Goal: Task Accomplishment & Management: Manage account settings

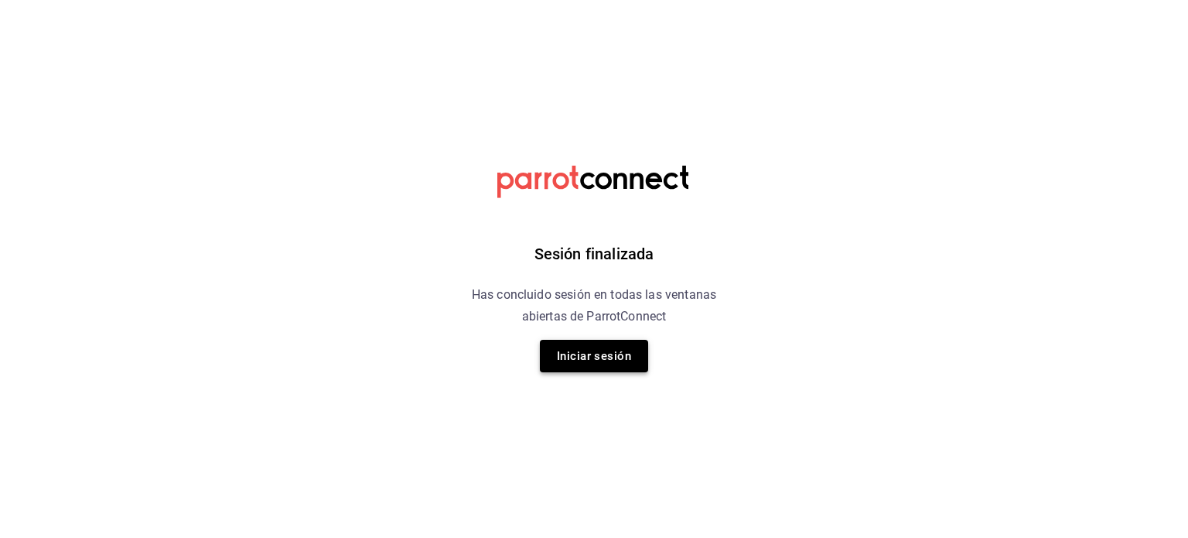
click at [600, 353] on button "Iniciar sesión" at bounding box center [594, 356] width 108 height 32
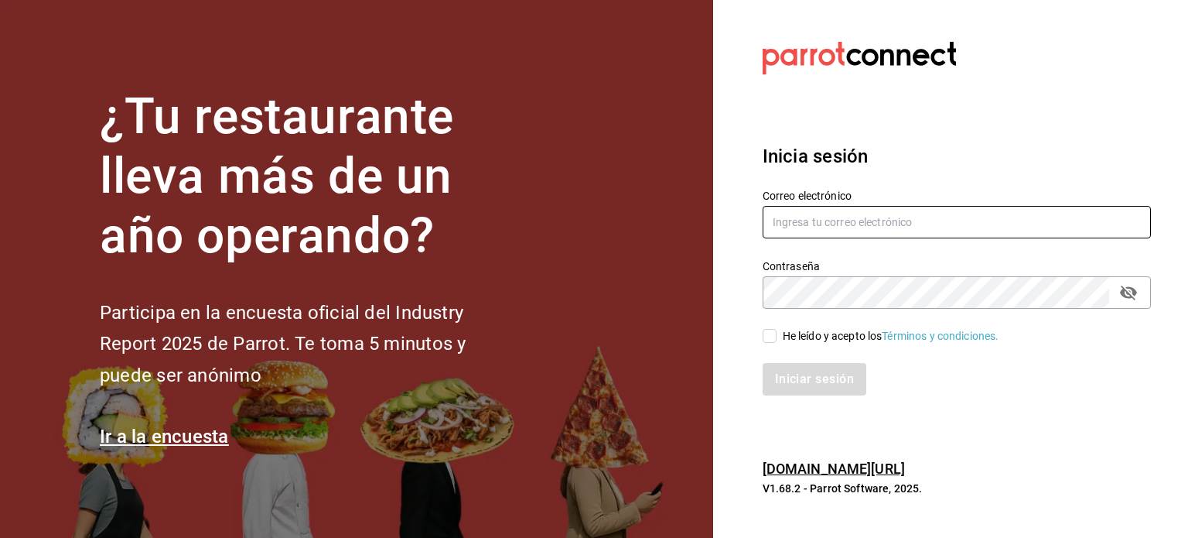
type input "josepoyastro09@gmail.com"
click at [764, 339] on input "He leído y acepto los Términos y condiciones." at bounding box center [770, 336] width 14 height 14
checkbox input "true"
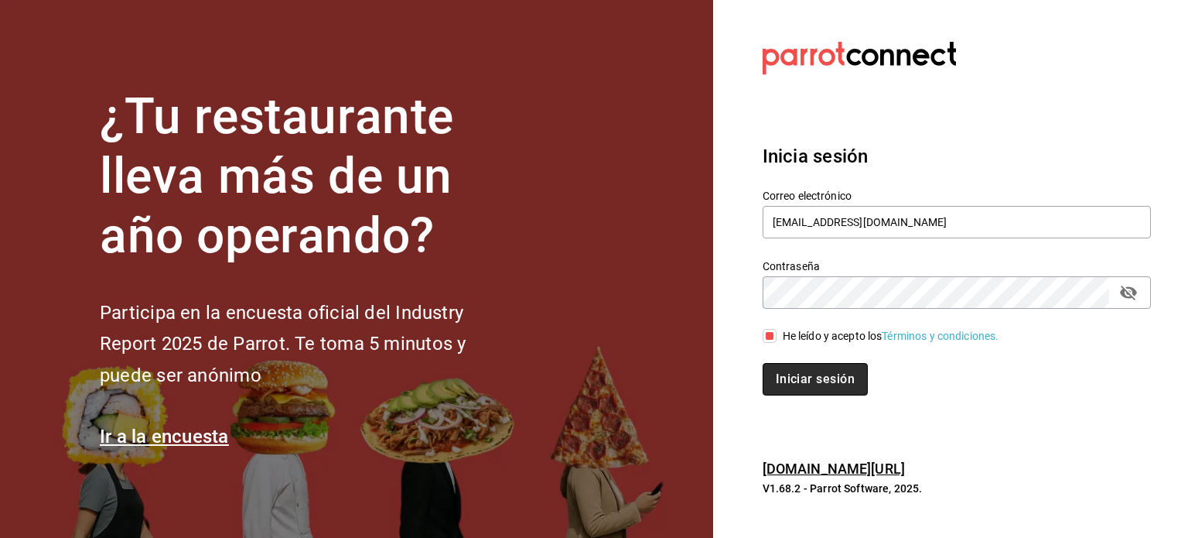
click at [775, 381] on button "Iniciar sesión" at bounding box center [815, 379] width 105 height 32
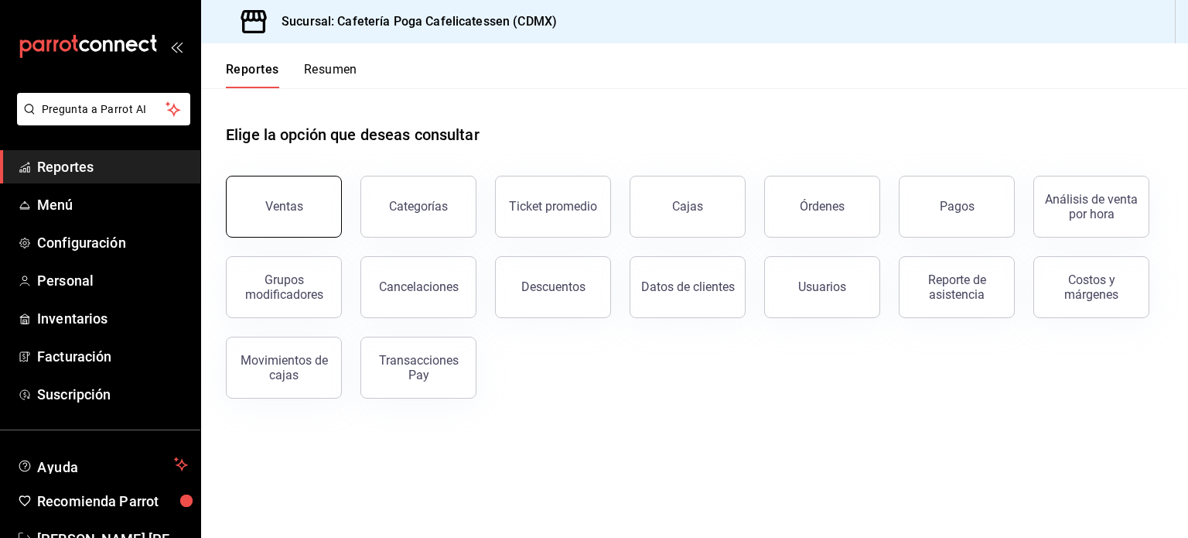
click at [300, 208] on div "Ventas" at bounding box center [284, 206] width 38 height 15
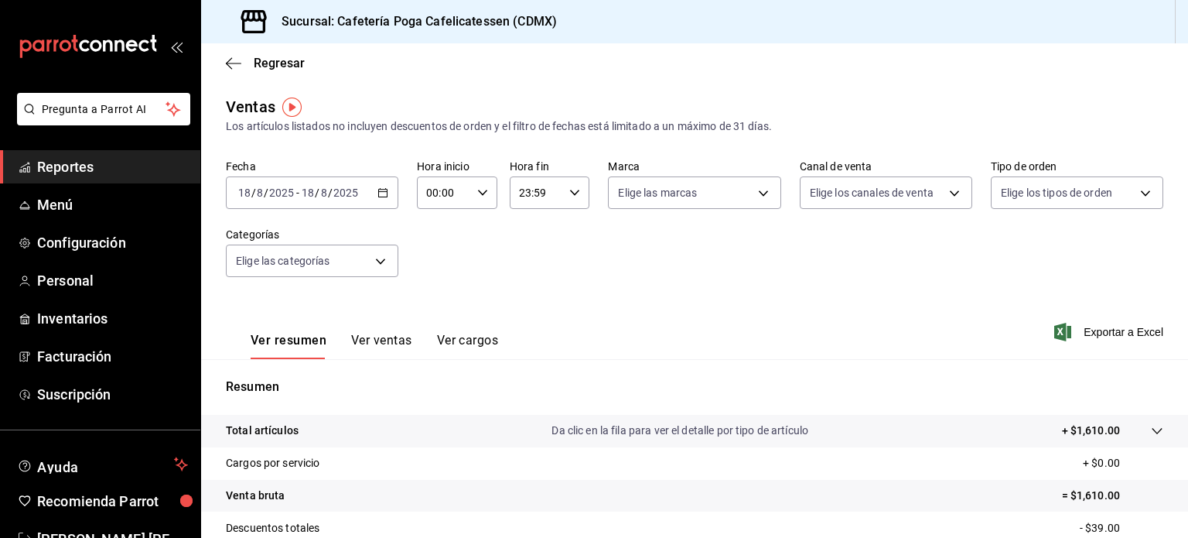
click at [381, 193] on icon "button" at bounding box center [382, 192] width 11 height 11
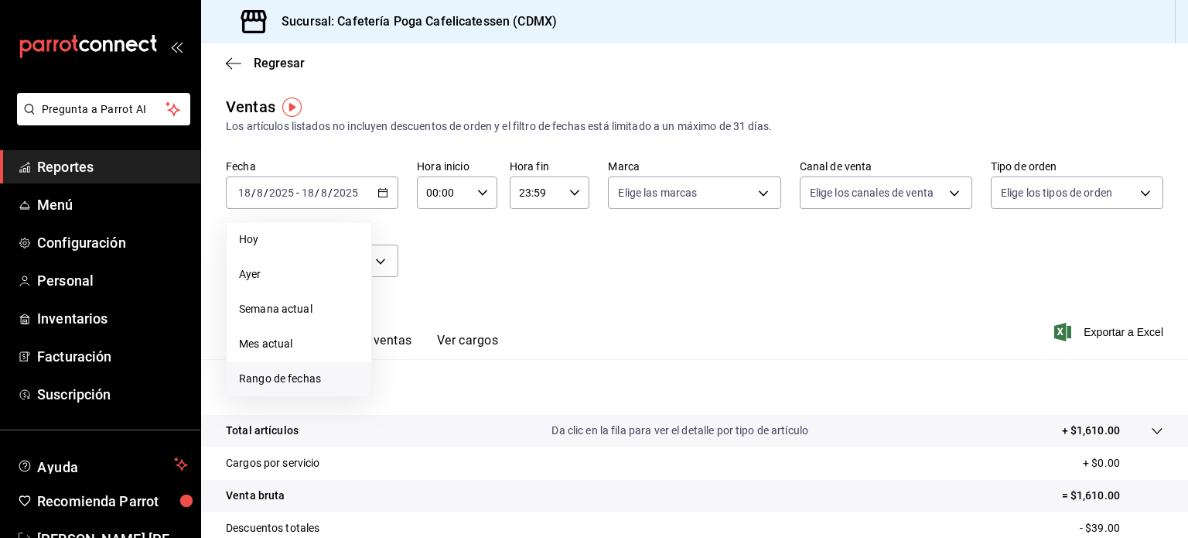
click at [288, 379] on span "Rango de fechas" at bounding box center [299, 378] width 120 height 16
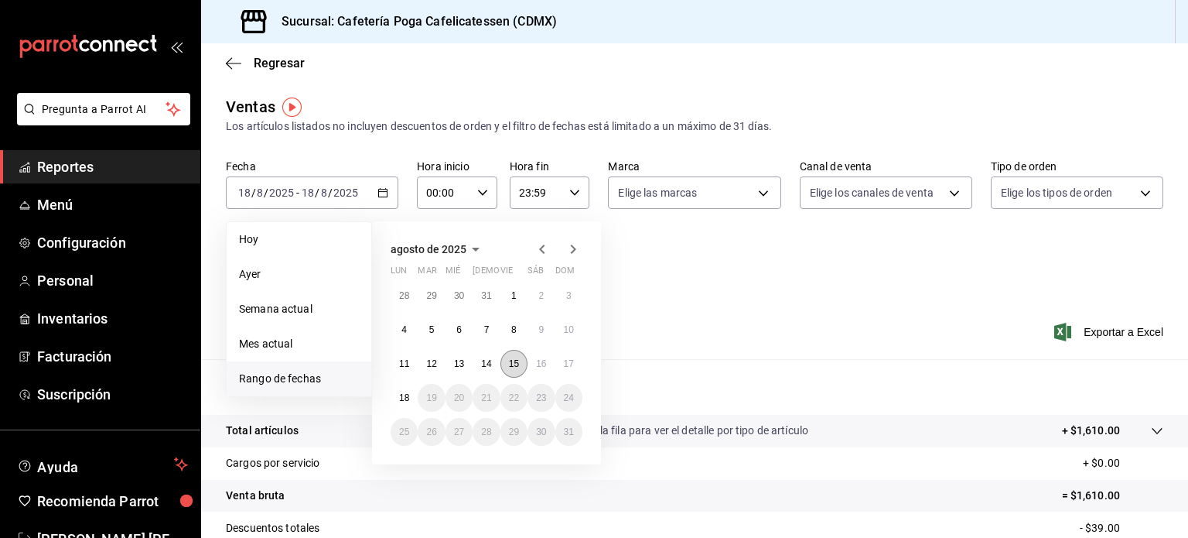
click at [513, 365] on abbr "15" at bounding box center [514, 363] width 10 height 11
click at [565, 365] on abbr "17" at bounding box center [569, 363] width 10 height 11
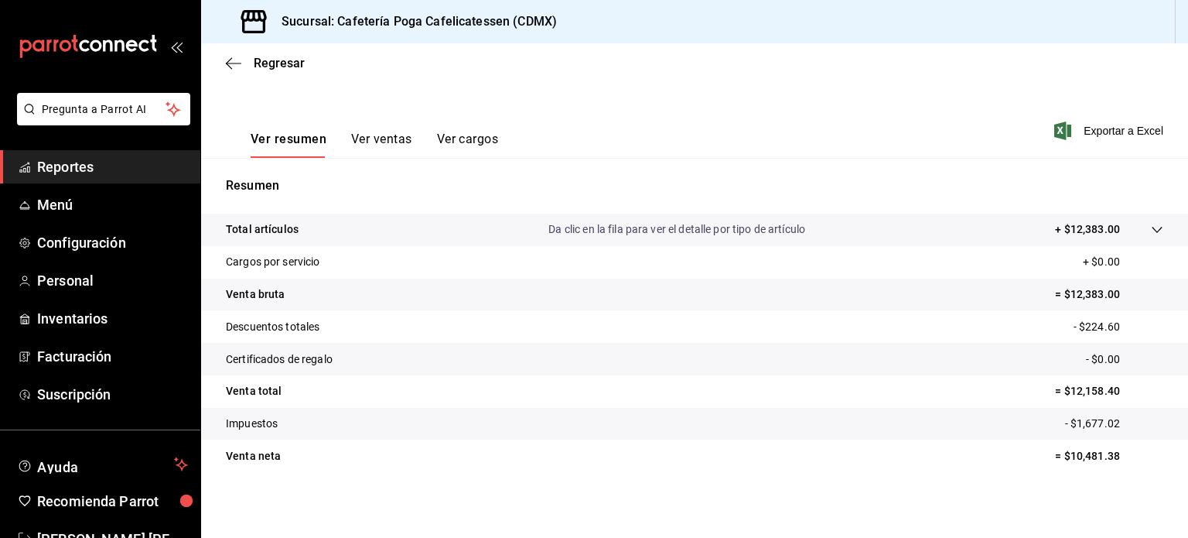
scroll to position [203, 0]
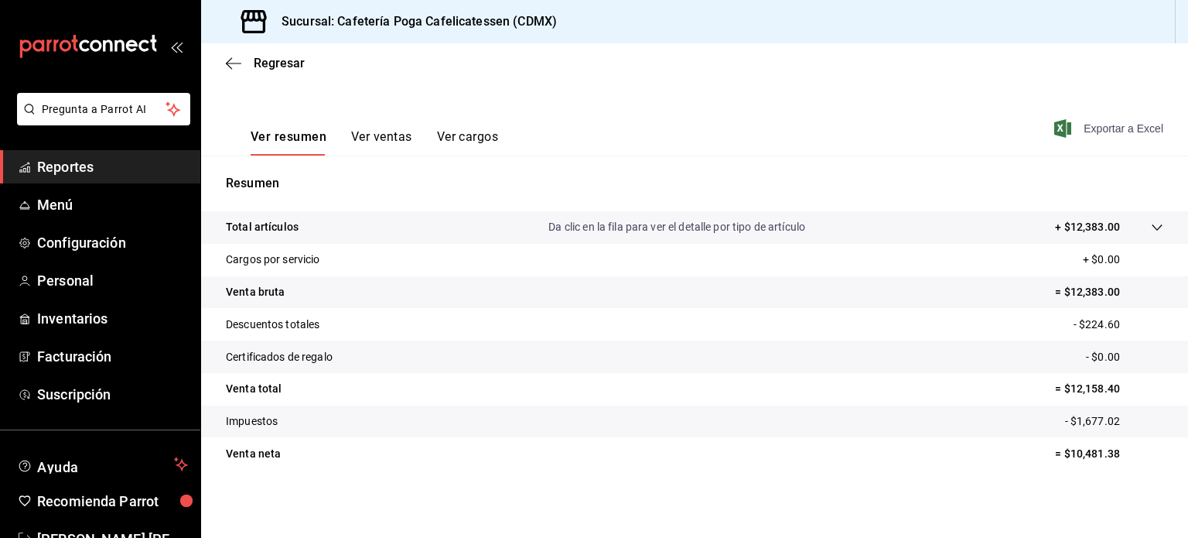
click at [1087, 130] on span "Exportar a Excel" at bounding box center [1110, 128] width 106 height 19
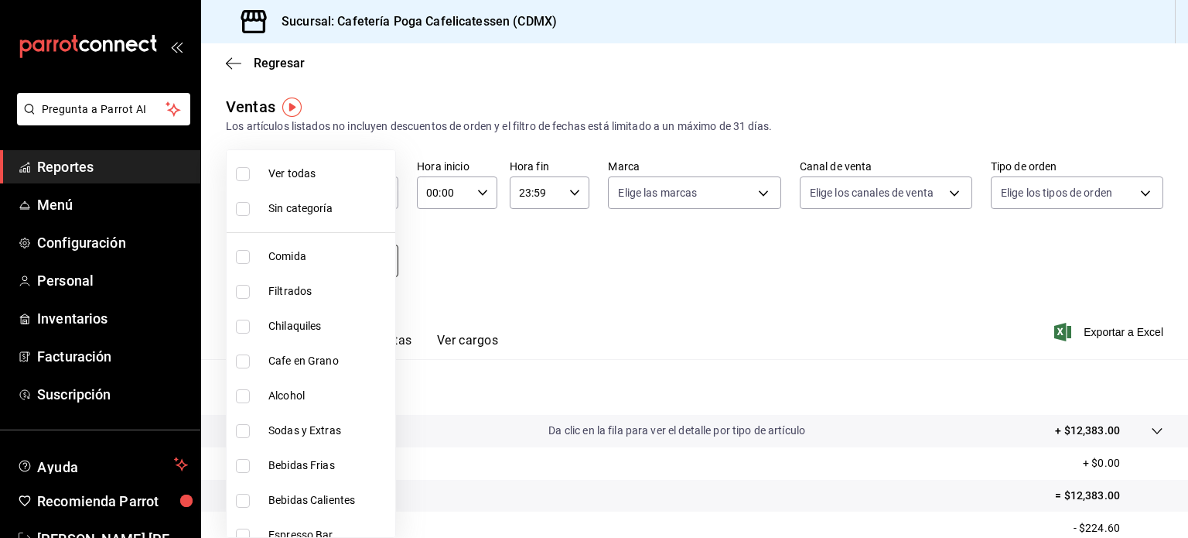
click at [358, 261] on body "Pregunta a Parrot AI Reportes Menú Configuración Personal Inventarios Facturaci…" at bounding box center [594, 269] width 1188 height 538
click at [505, 260] on div at bounding box center [594, 269] width 1188 height 538
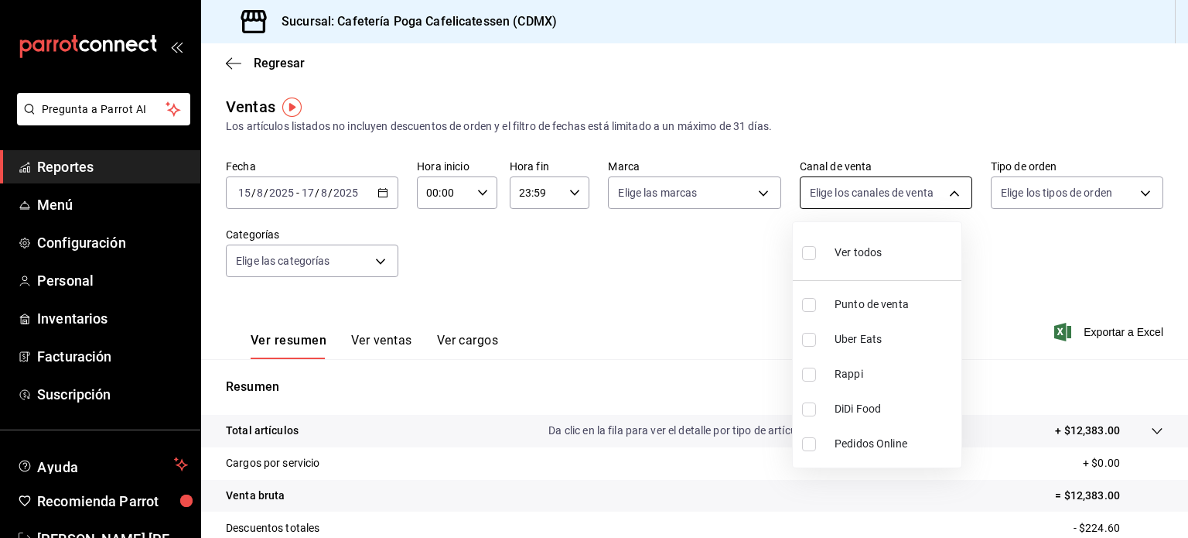
click at [920, 192] on body "Pregunta a Parrot AI Reportes Menú Configuración Personal Inventarios Facturaci…" at bounding box center [594, 269] width 1188 height 538
click at [1052, 193] on div at bounding box center [594, 269] width 1188 height 538
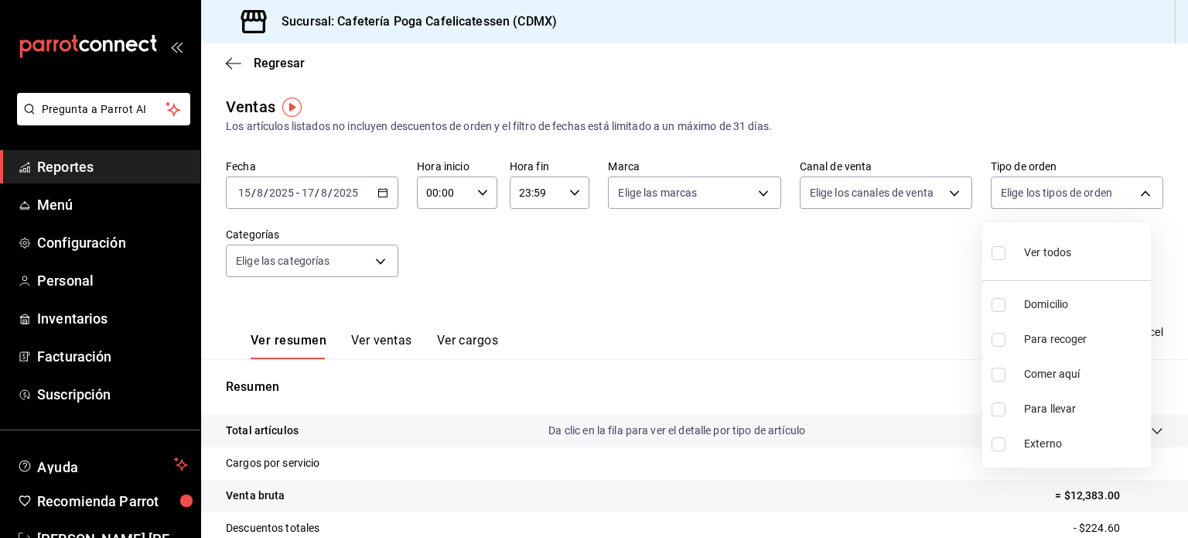
click at [1052, 193] on body "Pregunta a Parrot AI Reportes Menú Configuración Personal Inventarios Facturaci…" at bounding box center [594, 269] width 1188 height 538
click at [989, 408] on li "Para llevar" at bounding box center [1066, 408] width 169 height 35
type input "d9db3069-6afc-4b6b-9fb0-90842d031213"
checkbox input "true"
click at [802, 280] on div at bounding box center [594, 269] width 1188 height 538
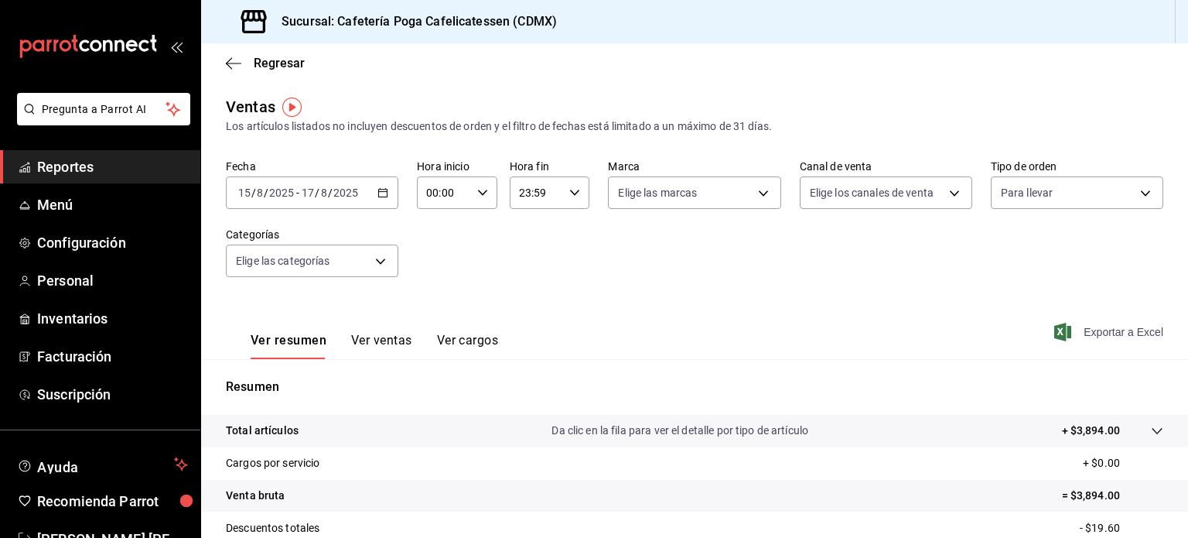
click at [1074, 336] on span "Exportar a Excel" at bounding box center [1110, 332] width 106 height 19
click at [258, 56] on span "Regresar" at bounding box center [279, 63] width 51 height 15
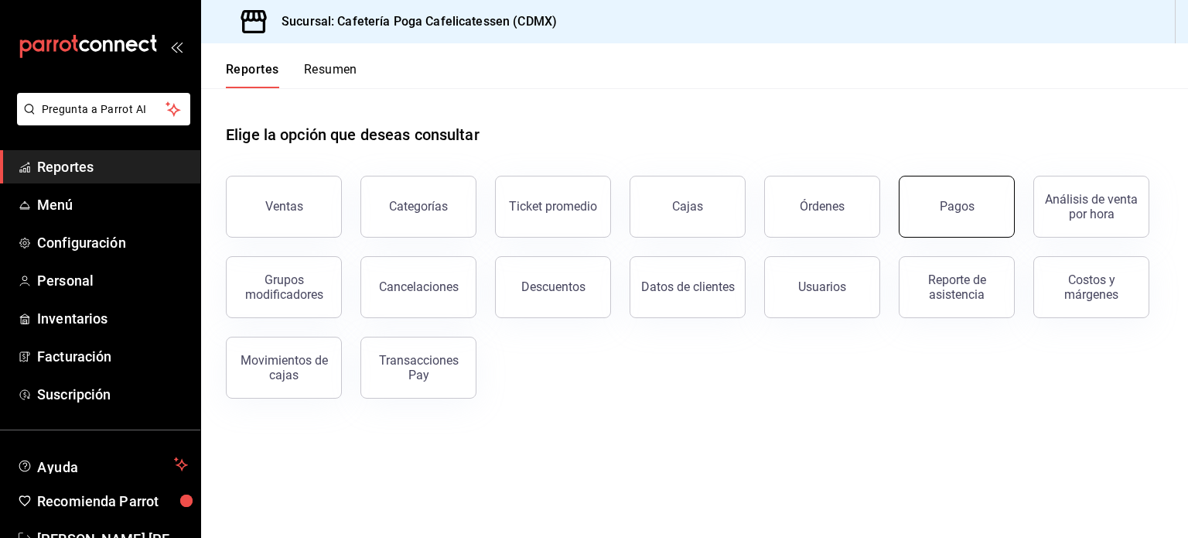
click at [963, 206] on div "Pagos" at bounding box center [957, 206] width 35 height 15
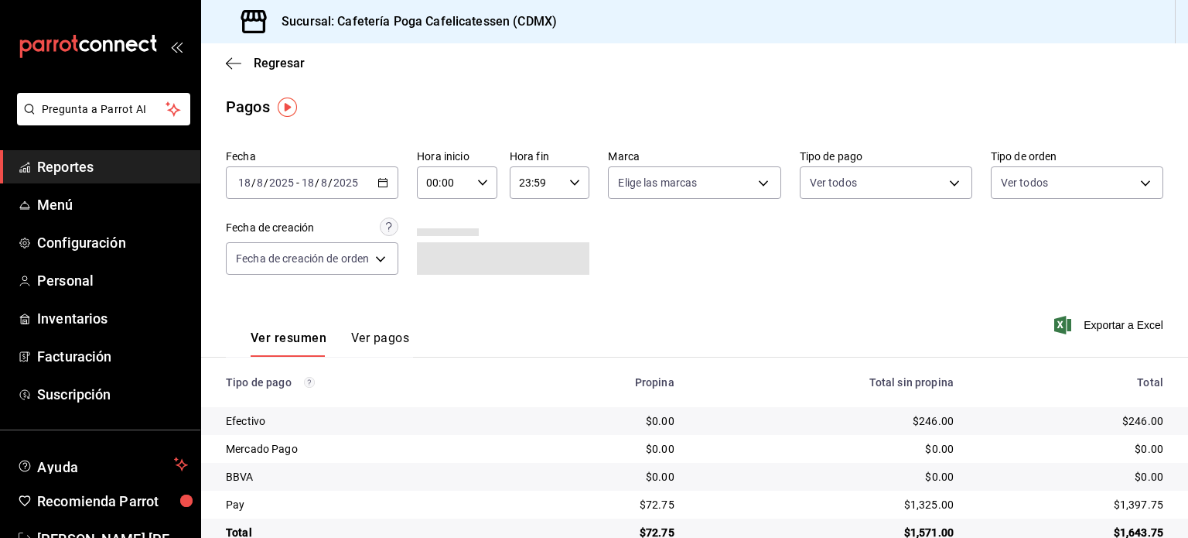
click at [370, 185] on div "[DATE] [DATE] - [DATE] [DATE]" at bounding box center [312, 182] width 172 height 32
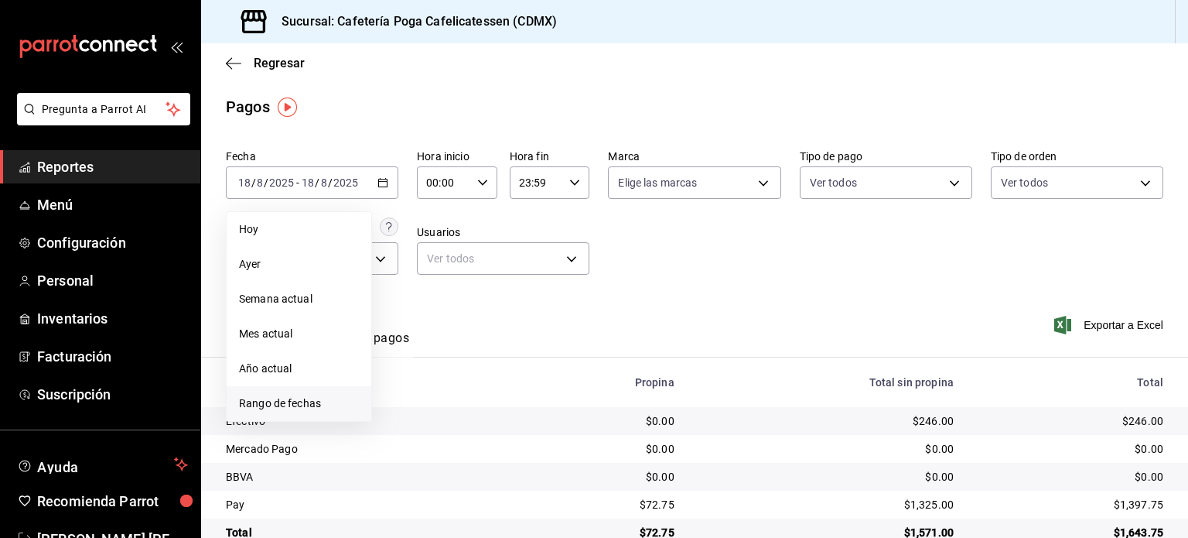
click at [278, 405] on span "Rango de fechas" at bounding box center [299, 403] width 120 height 16
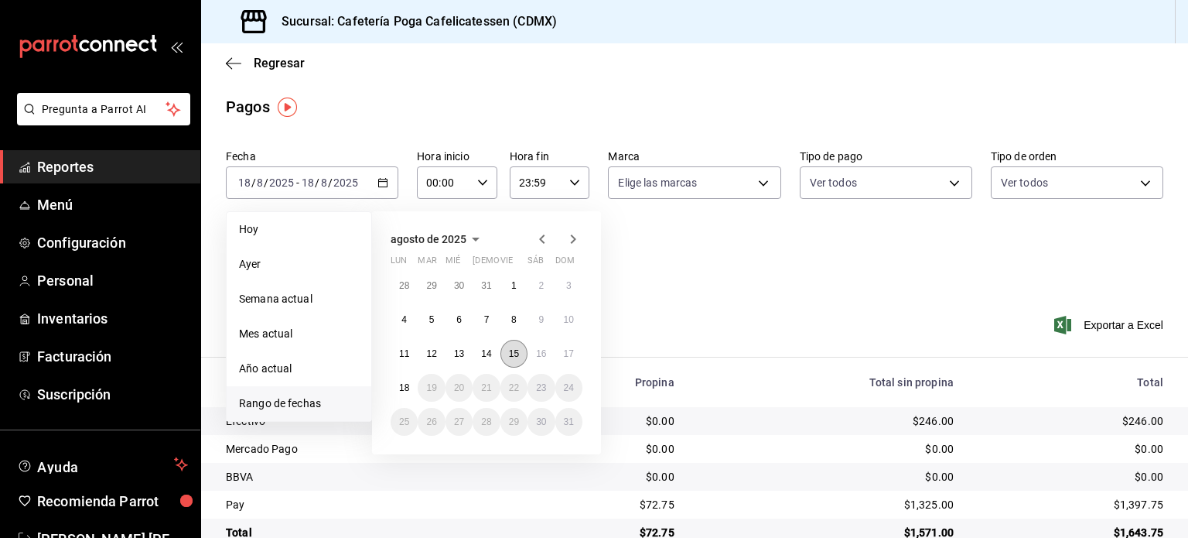
click at [509, 350] on abbr "15" at bounding box center [514, 353] width 10 height 11
click at [561, 354] on button "17" at bounding box center [568, 354] width 27 height 28
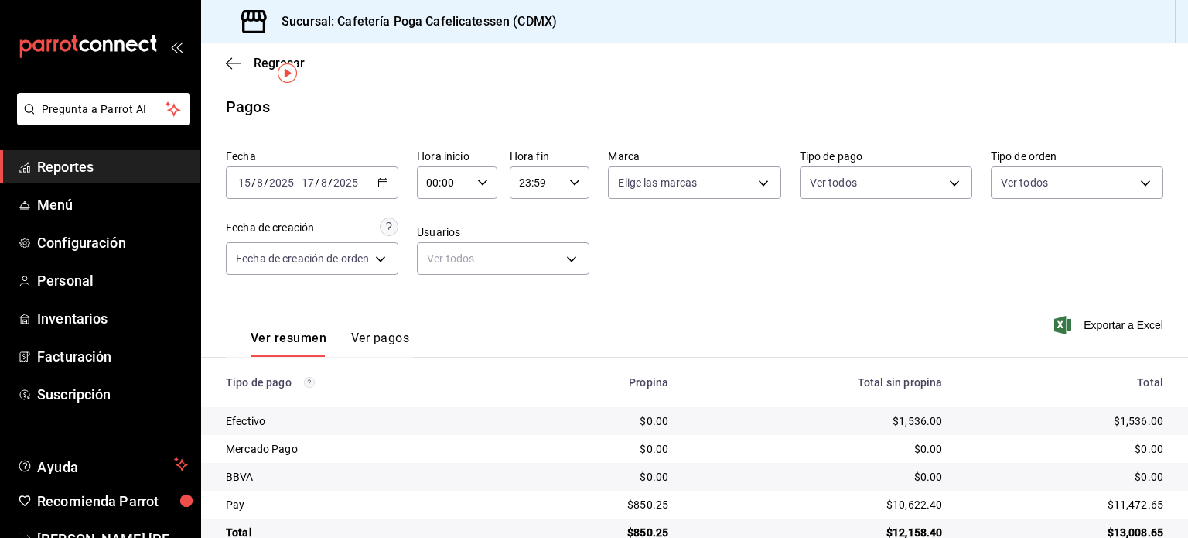
scroll to position [34, 0]
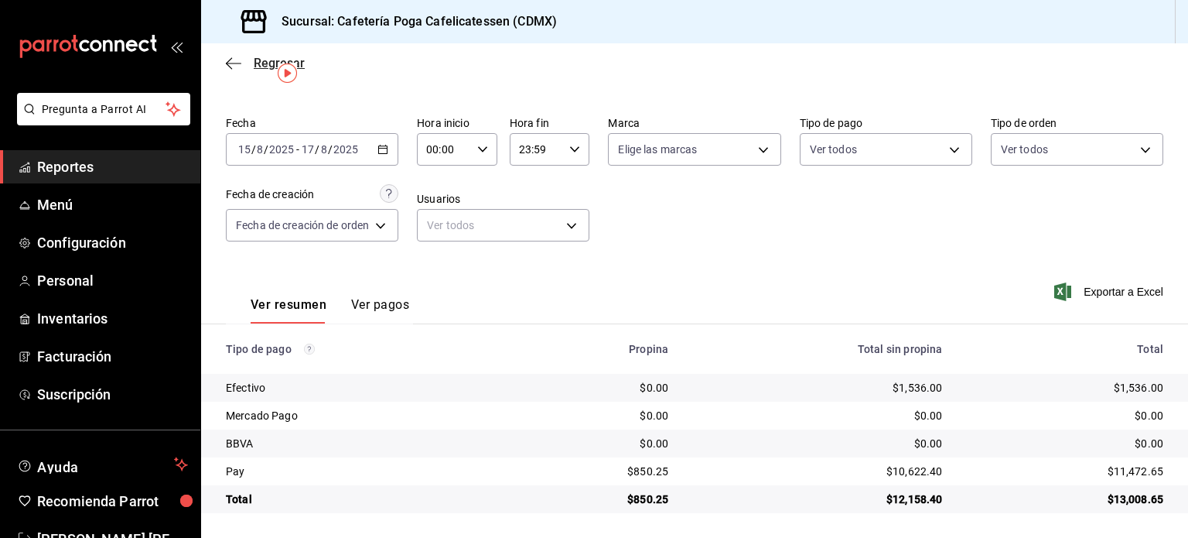
click at [247, 68] on span "Regresar" at bounding box center [265, 63] width 79 height 15
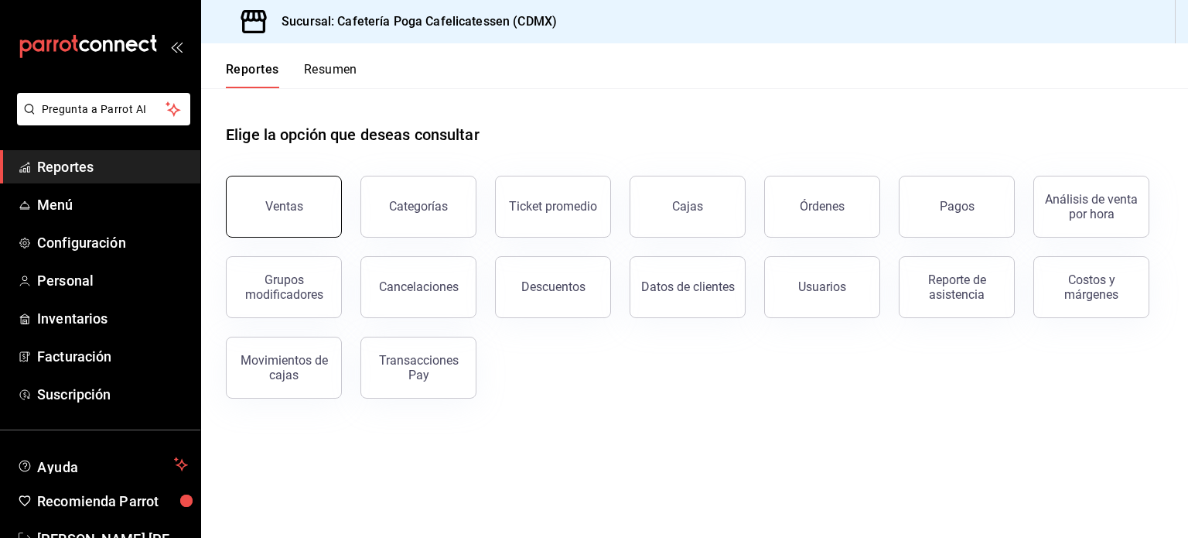
click at [288, 194] on button "Ventas" at bounding box center [284, 207] width 116 height 62
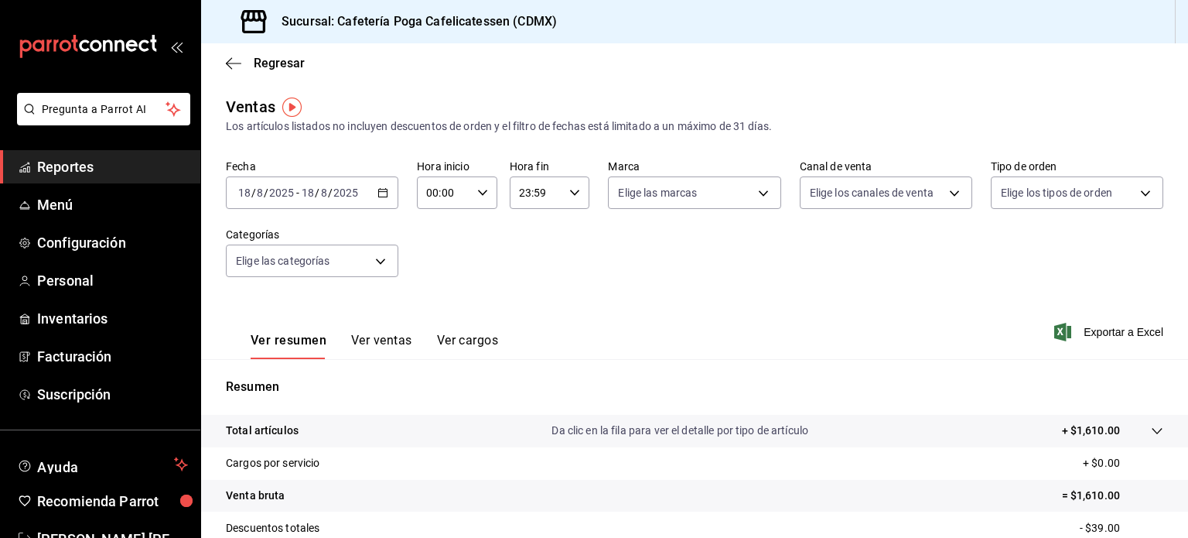
click at [378, 188] on icon "button" at bounding box center [382, 192] width 11 height 11
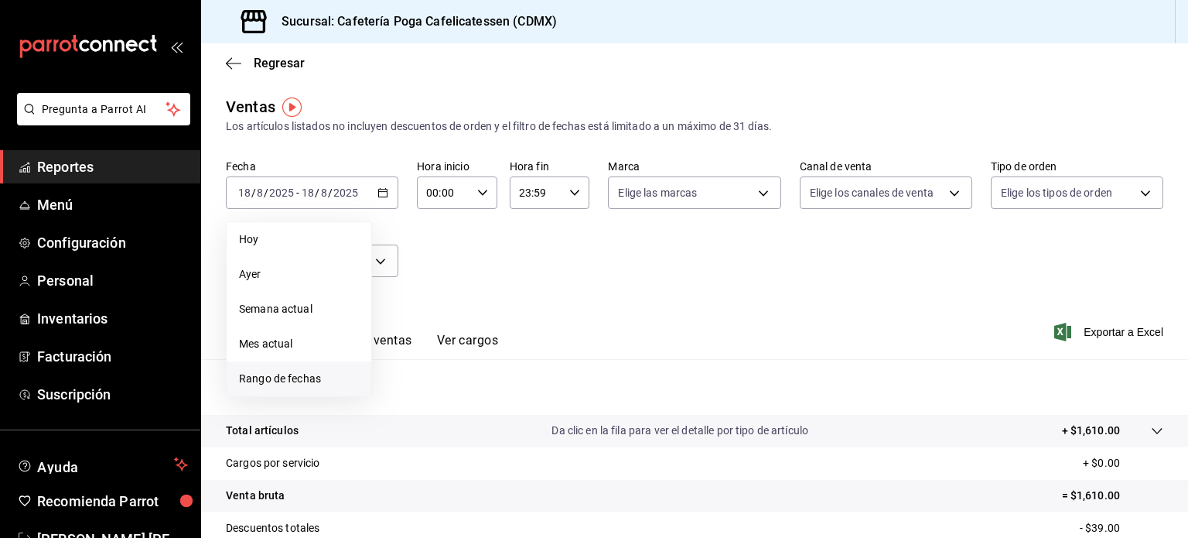
click at [294, 375] on span "Rango de fechas" at bounding box center [299, 378] width 120 height 16
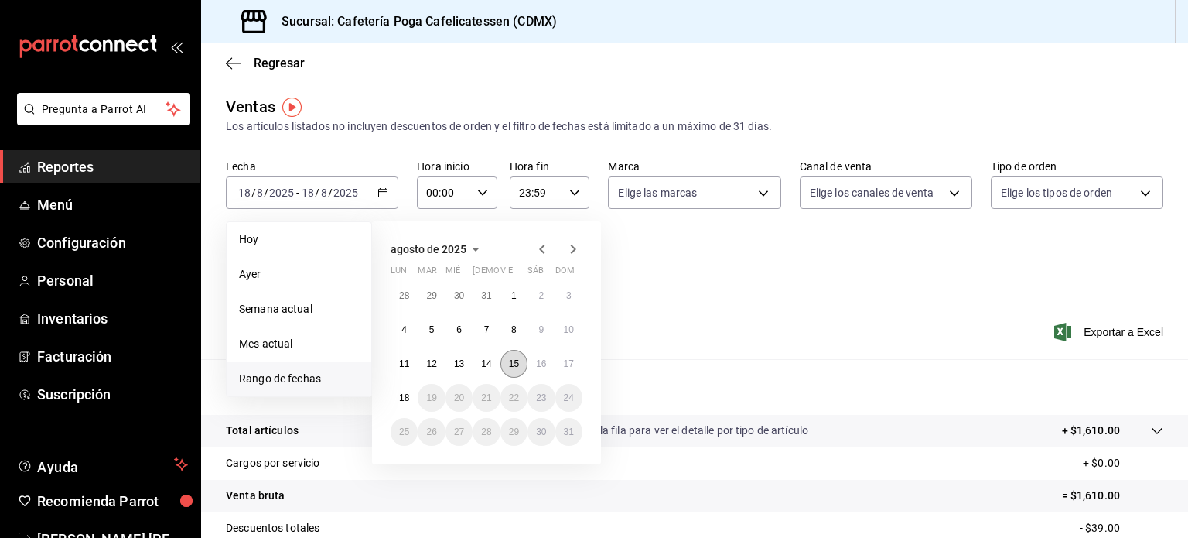
click at [507, 363] on button "15" at bounding box center [513, 364] width 27 height 28
click at [576, 359] on button "17" at bounding box center [568, 364] width 27 height 28
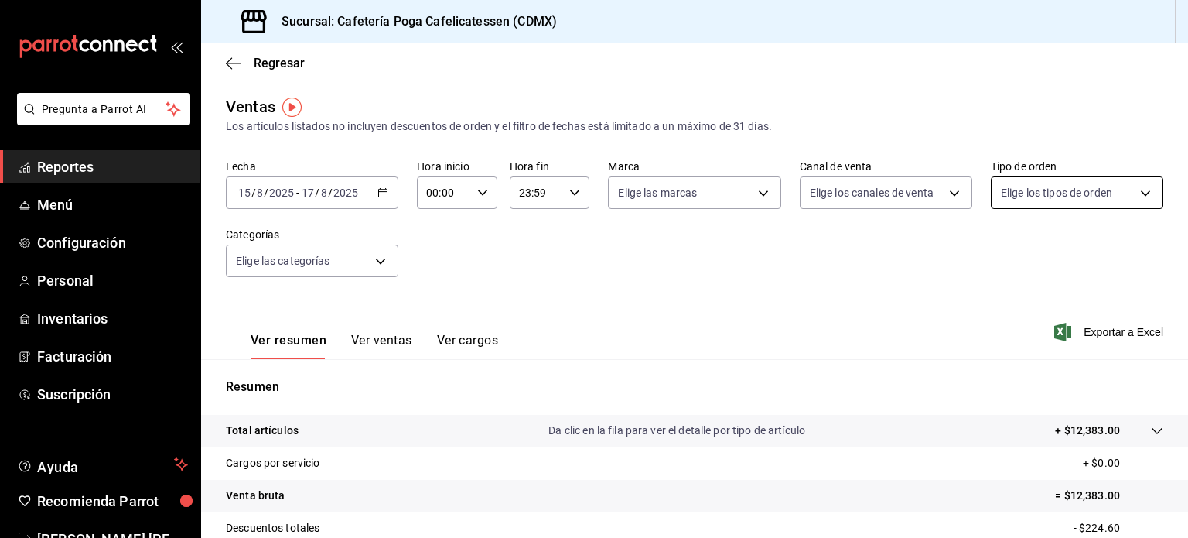
click at [1066, 194] on body "Pregunta a Parrot AI Reportes Menú Configuración Personal Inventarios Facturaci…" at bounding box center [594, 269] width 1188 height 538
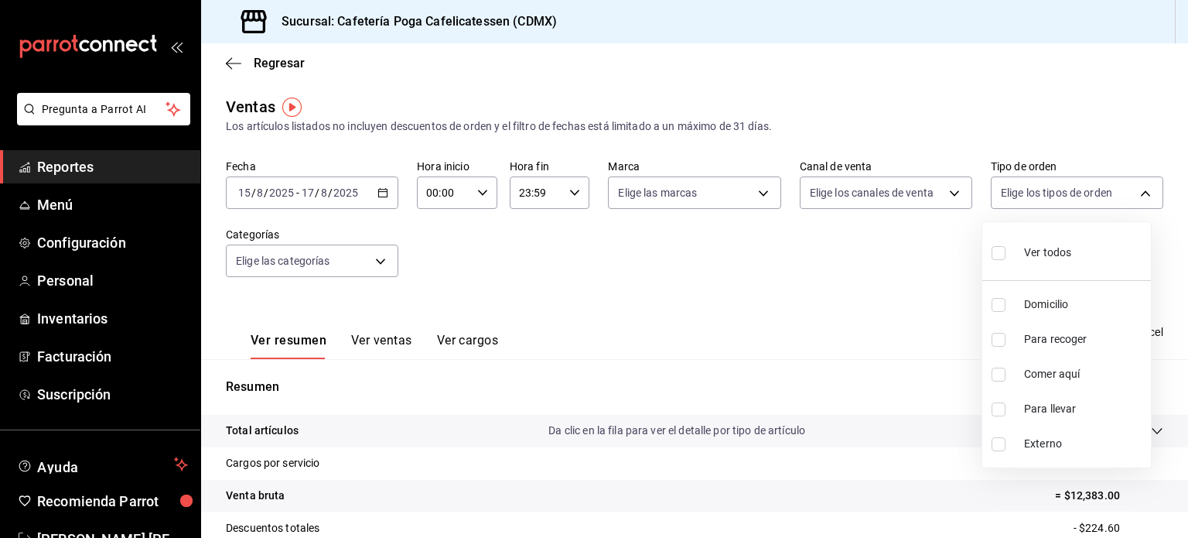
click at [994, 377] on input "checkbox" at bounding box center [998, 374] width 14 height 14
checkbox input "true"
type input "53feb6a9-c4f3-4843-a549-cfdff9a12a57"
click at [872, 342] on div at bounding box center [594, 269] width 1188 height 538
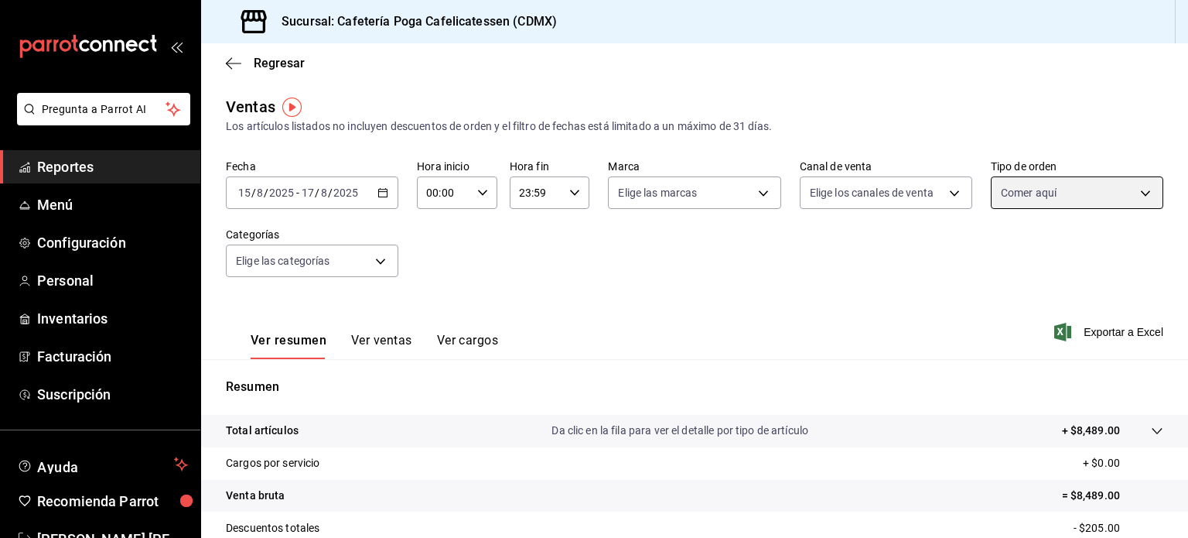
scroll to position [203, 0]
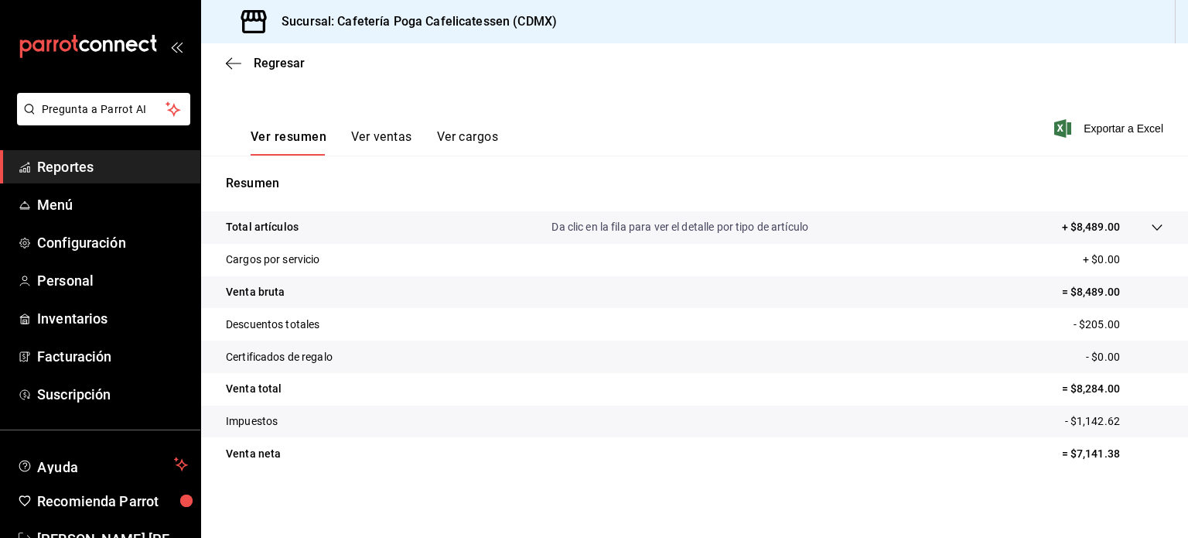
click at [1151, 222] on icon at bounding box center [1157, 227] width 12 height 12
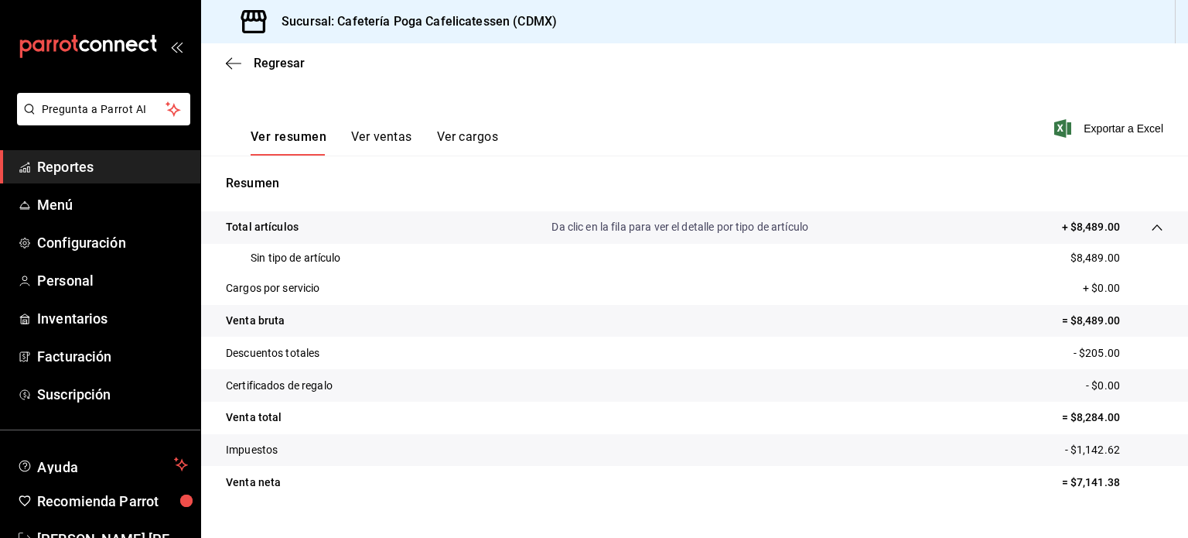
click at [1151, 222] on icon at bounding box center [1157, 227] width 12 height 12
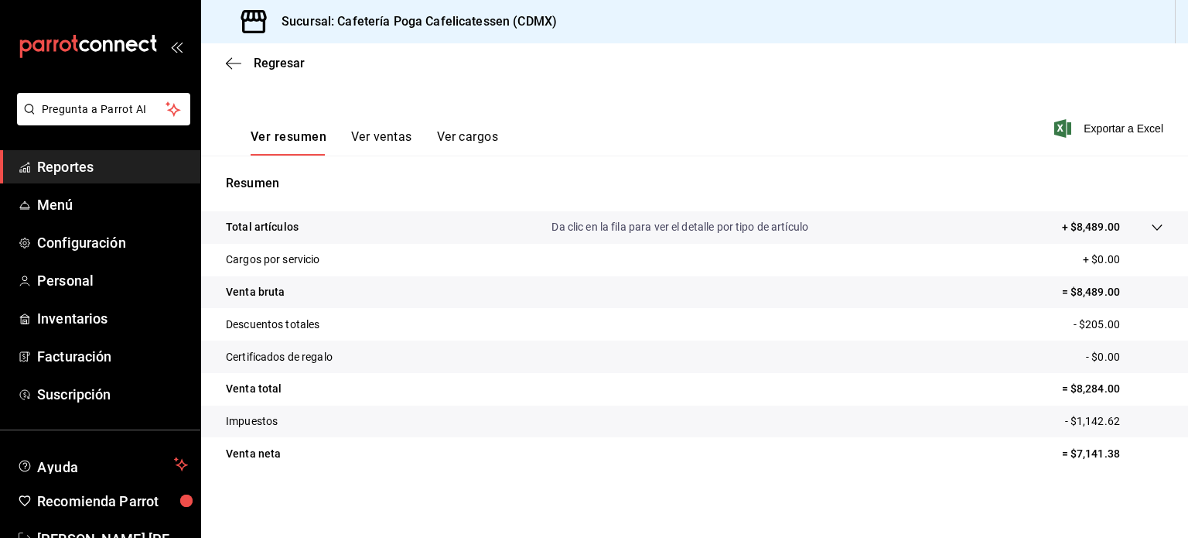
click at [1151, 227] on icon at bounding box center [1157, 227] width 12 height 12
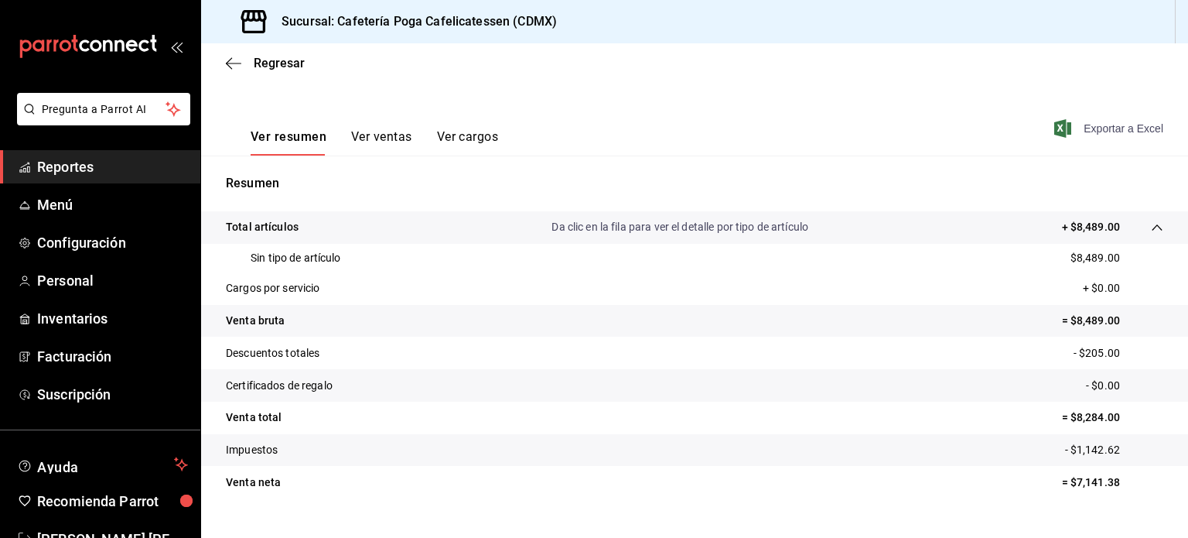
click at [1104, 129] on span "Exportar a Excel" at bounding box center [1110, 128] width 106 height 19
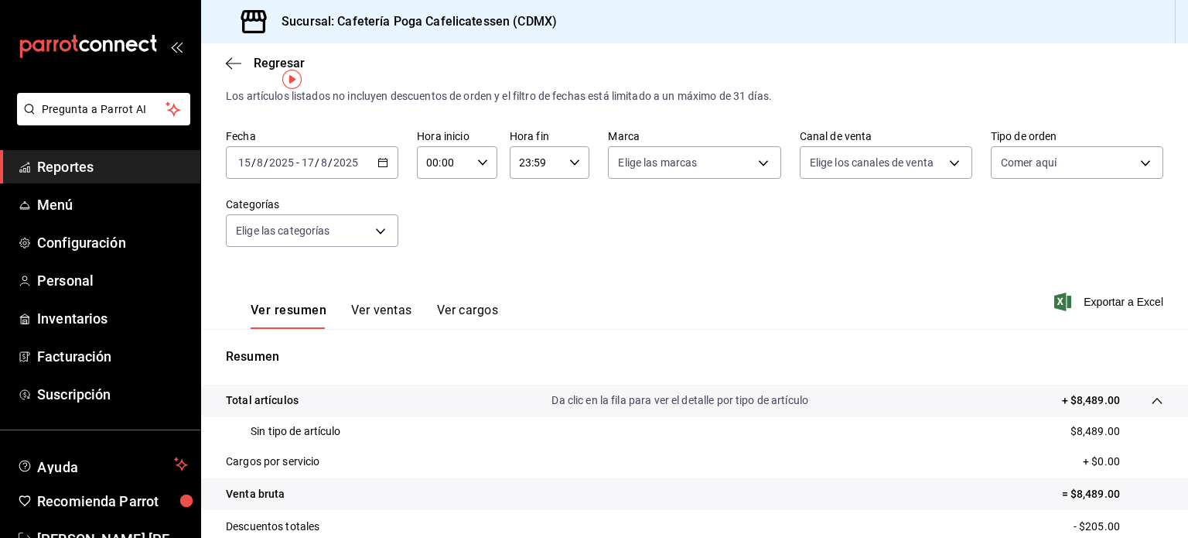
scroll to position [28, 0]
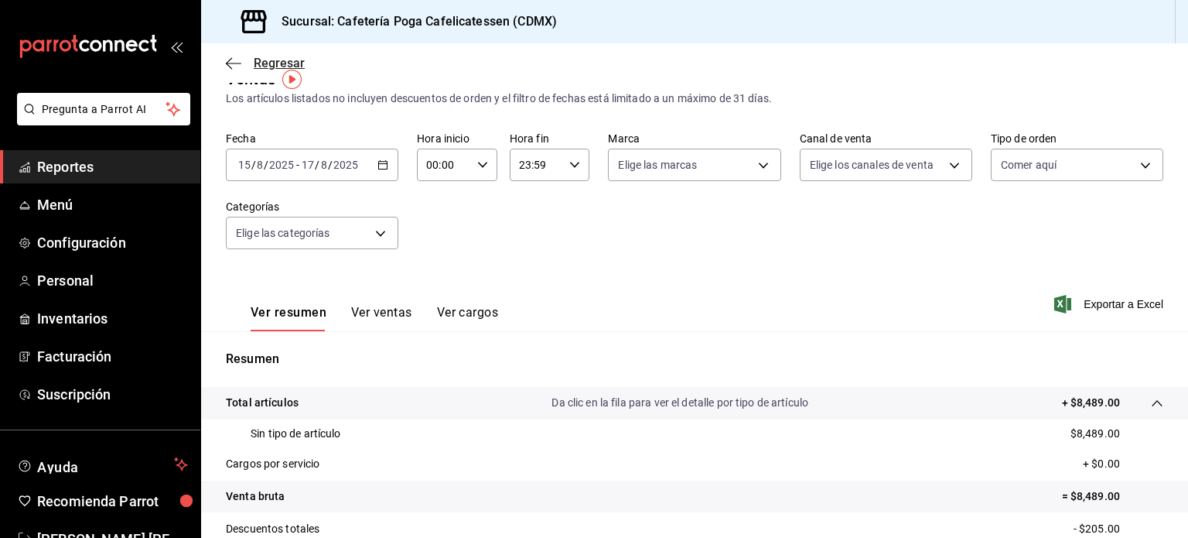
click at [263, 70] on span "Regresar" at bounding box center [279, 63] width 51 height 15
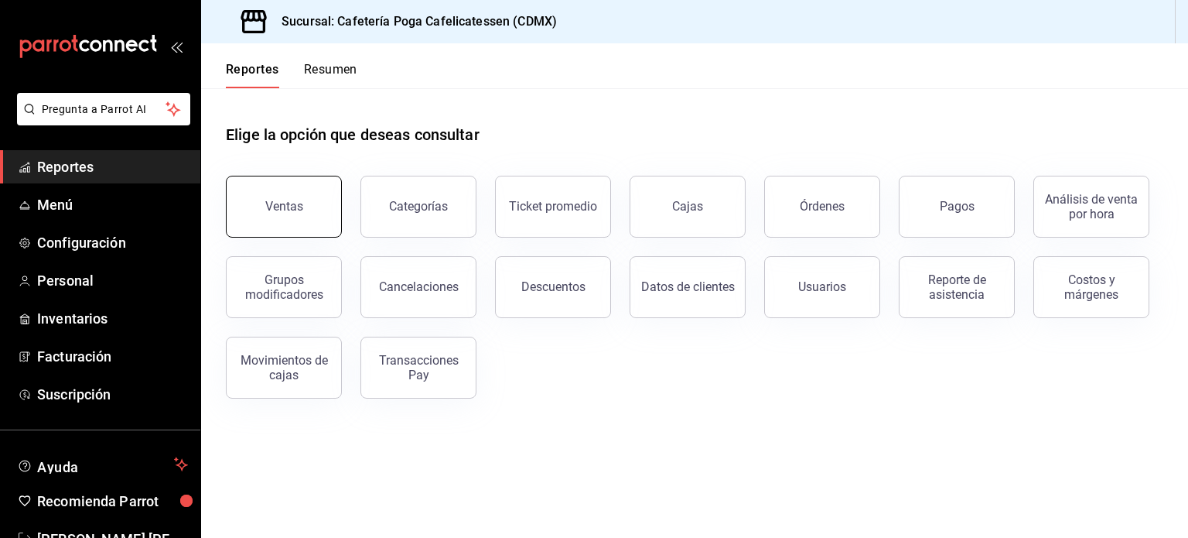
click at [268, 231] on button "Ventas" at bounding box center [284, 207] width 116 height 62
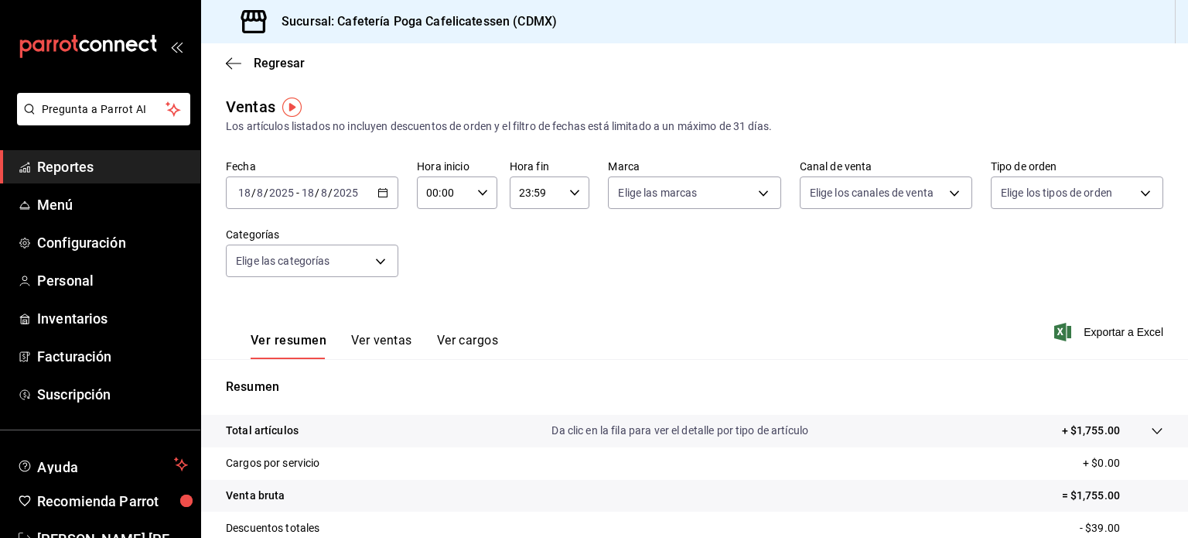
click at [374, 194] on div "[DATE] [DATE] - [DATE] [DATE]" at bounding box center [312, 192] width 172 height 32
click at [597, 268] on div "Fecha [DATE] [DATE] - [DATE] [DATE] Hora inicio 00:00 Hora inicio Hora fin 23:5…" at bounding box center [694, 227] width 937 height 136
click at [387, 193] on div "[DATE] [DATE] - [DATE] [DATE]" at bounding box center [312, 192] width 172 height 32
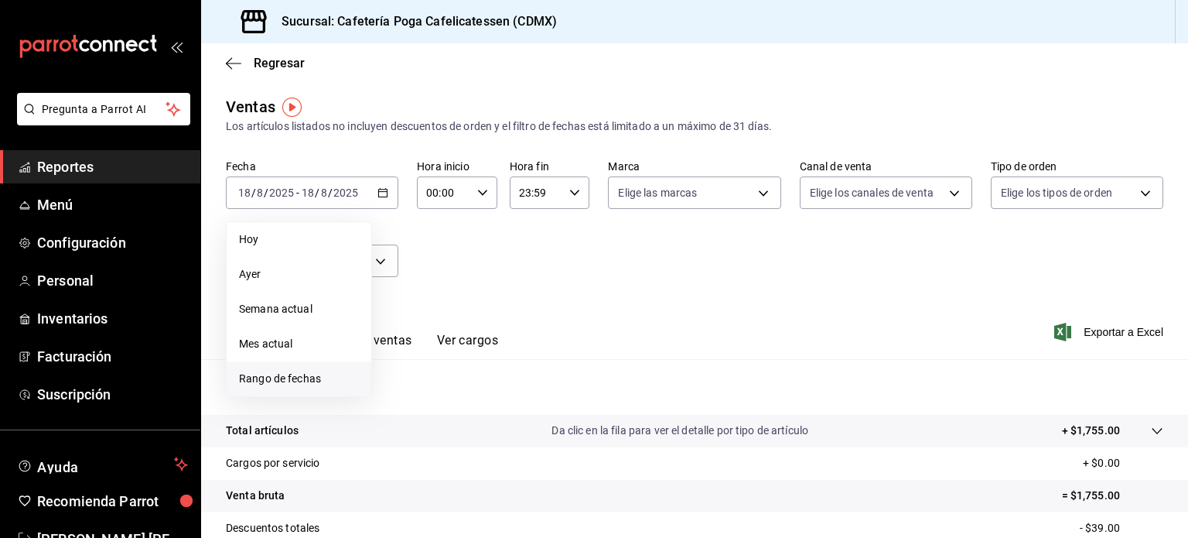
click at [283, 374] on span "Rango de fechas" at bounding box center [299, 378] width 120 height 16
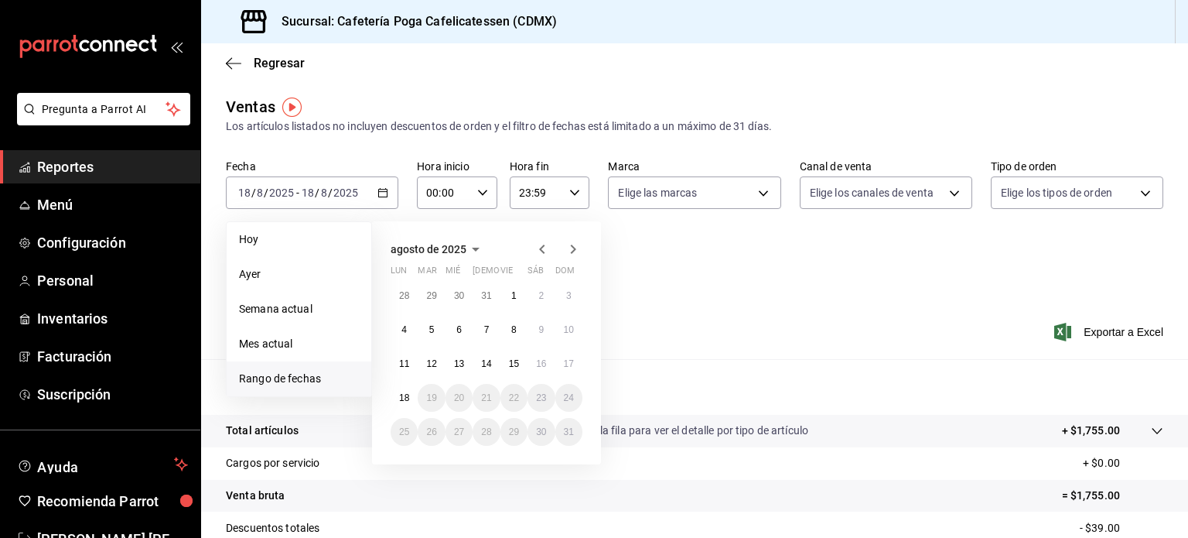
click at [540, 254] on icon "button" at bounding box center [542, 249] width 19 height 19
click at [540, 254] on icon "button" at bounding box center [542, 252] width 19 height 19
click at [540, 254] on icon "button" at bounding box center [542, 249] width 19 height 19
click at [557, 253] on div at bounding box center [557, 249] width 49 height 19
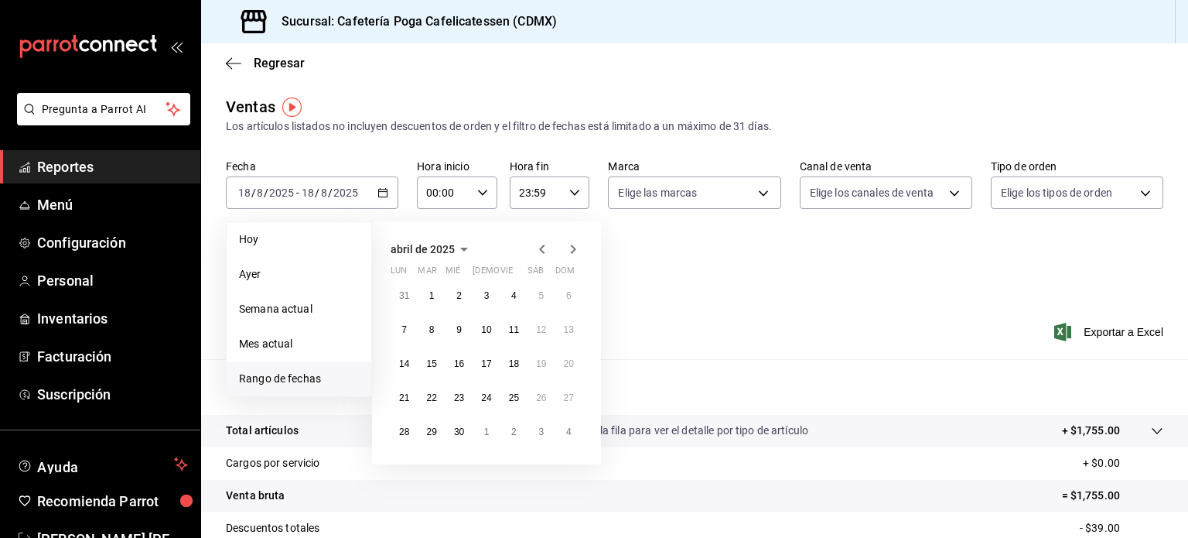
click at [566, 250] on icon "button" at bounding box center [573, 249] width 19 height 19
click at [484, 290] on abbr "1" at bounding box center [486, 295] width 5 height 11
click at [541, 426] on abbr "31" at bounding box center [541, 431] width 10 height 11
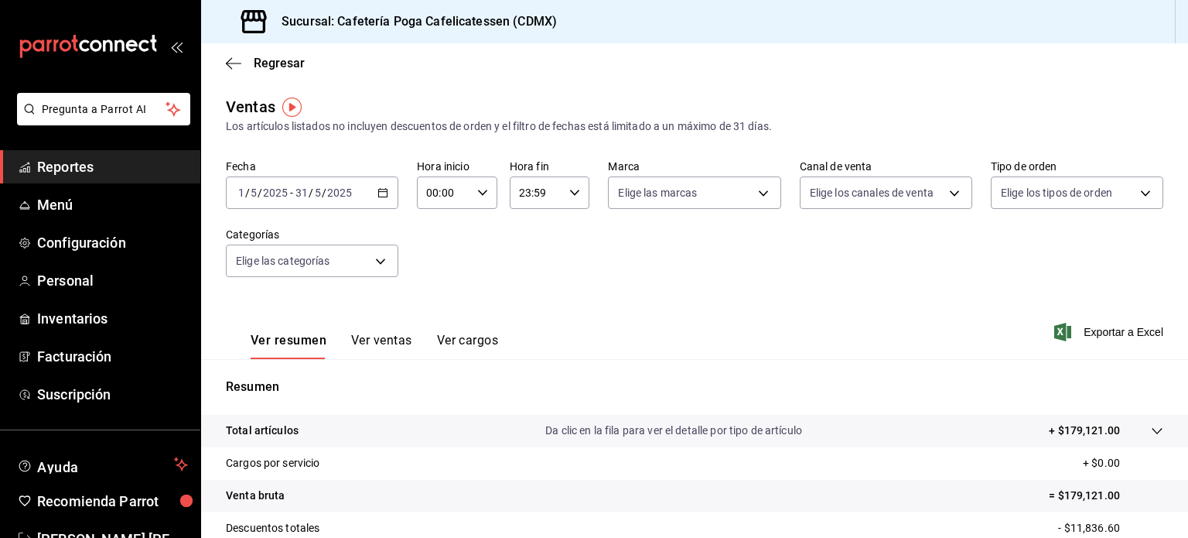
click at [370, 186] on div "[DATE] [DATE] - [DATE] [DATE]" at bounding box center [312, 192] width 172 height 32
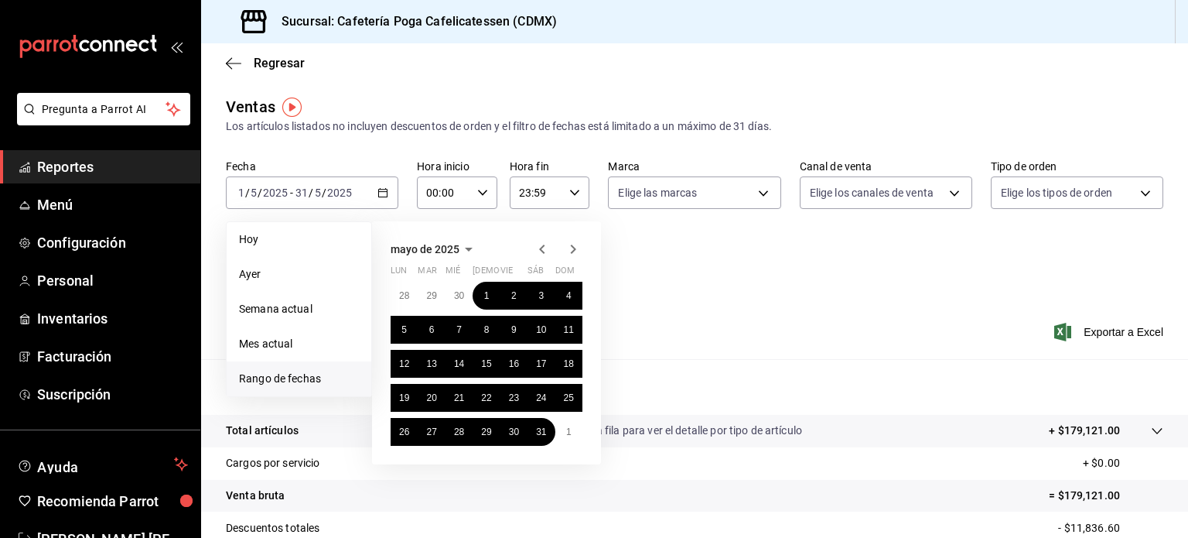
click at [569, 244] on icon "button" at bounding box center [573, 249] width 19 height 19
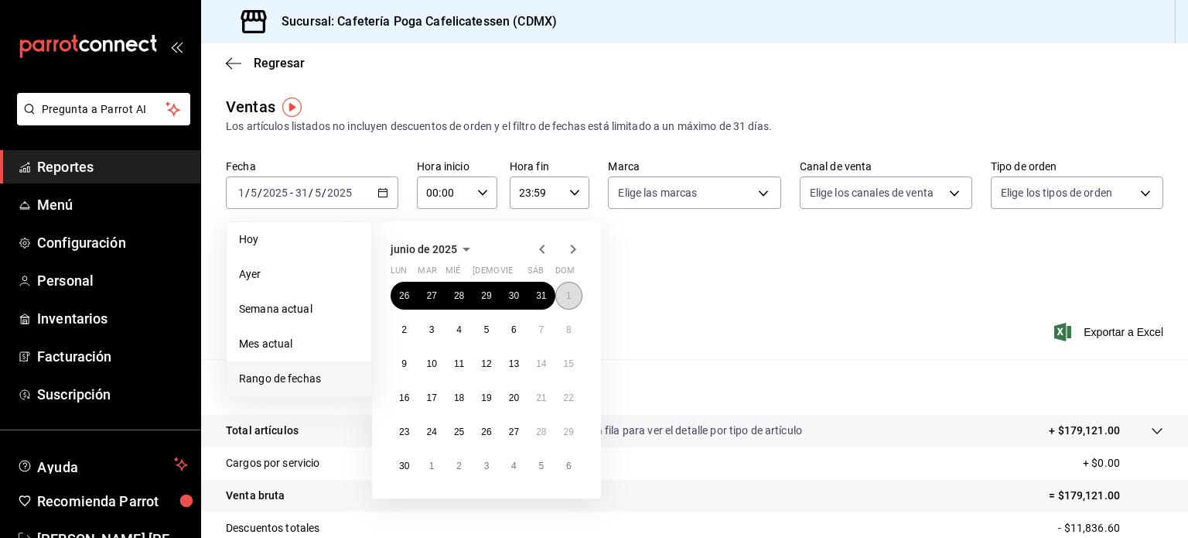
click at [568, 296] on abbr "1" at bounding box center [568, 295] width 5 height 11
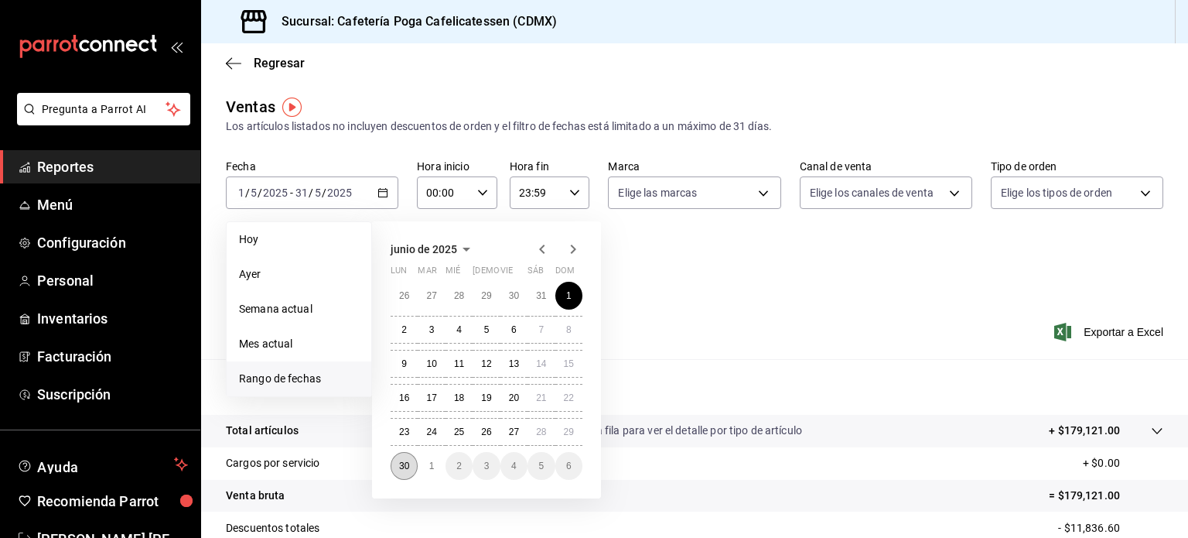
click at [407, 466] on abbr "30" at bounding box center [404, 465] width 10 height 11
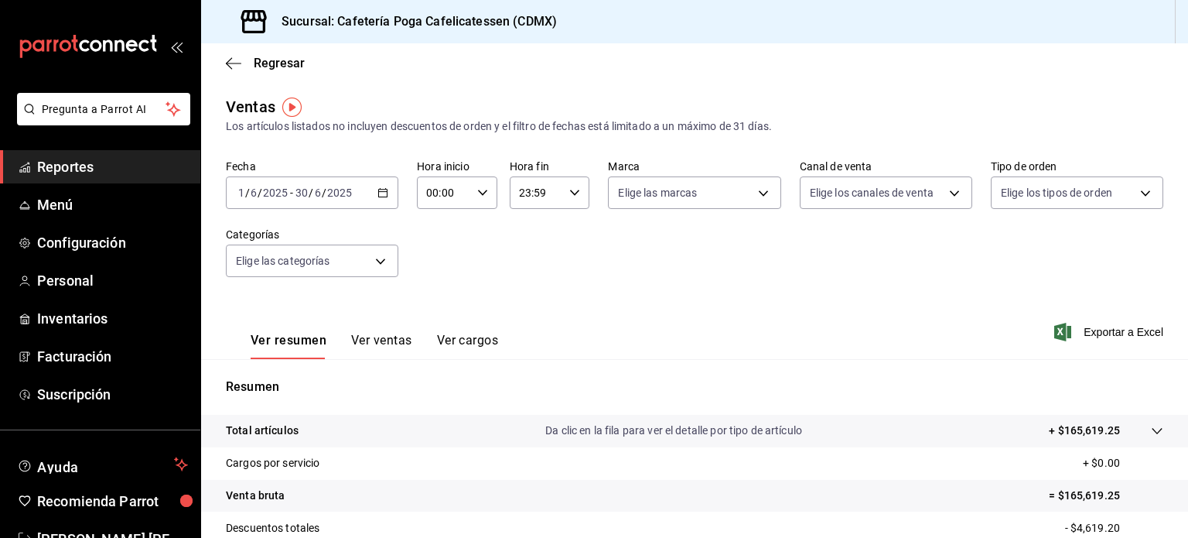
click at [386, 194] on icon "button" at bounding box center [382, 192] width 11 height 11
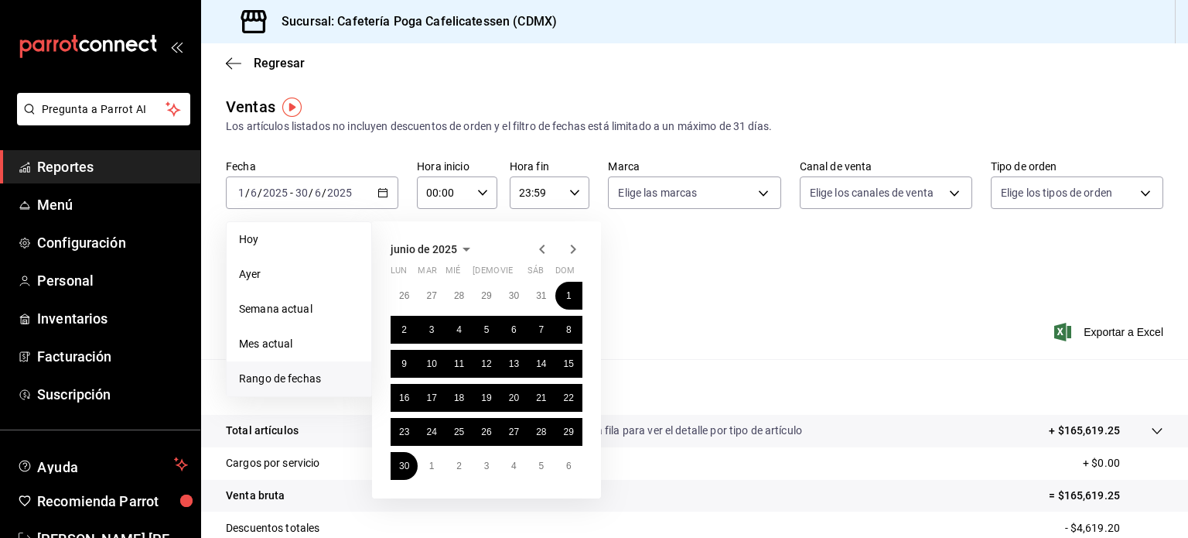
click at [570, 249] on icon "button" at bounding box center [573, 249] width 19 height 19
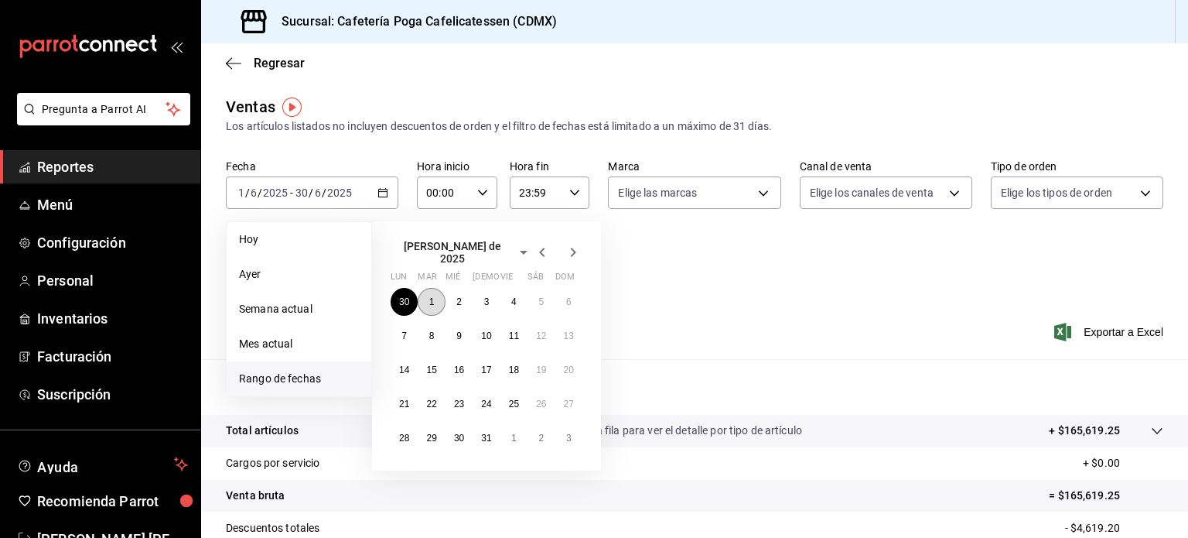
click at [430, 296] on abbr "1" at bounding box center [431, 301] width 5 height 11
click at [493, 436] on button "31" at bounding box center [486, 438] width 27 height 28
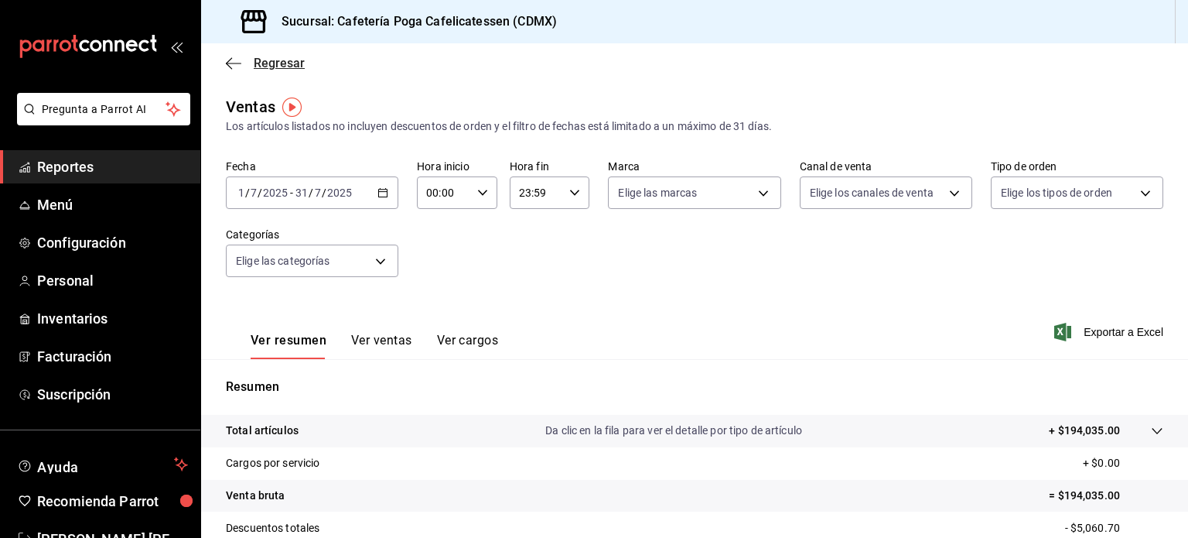
click at [247, 70] on span "Regresar" at bounding box center [265, 63] width 79 height 15
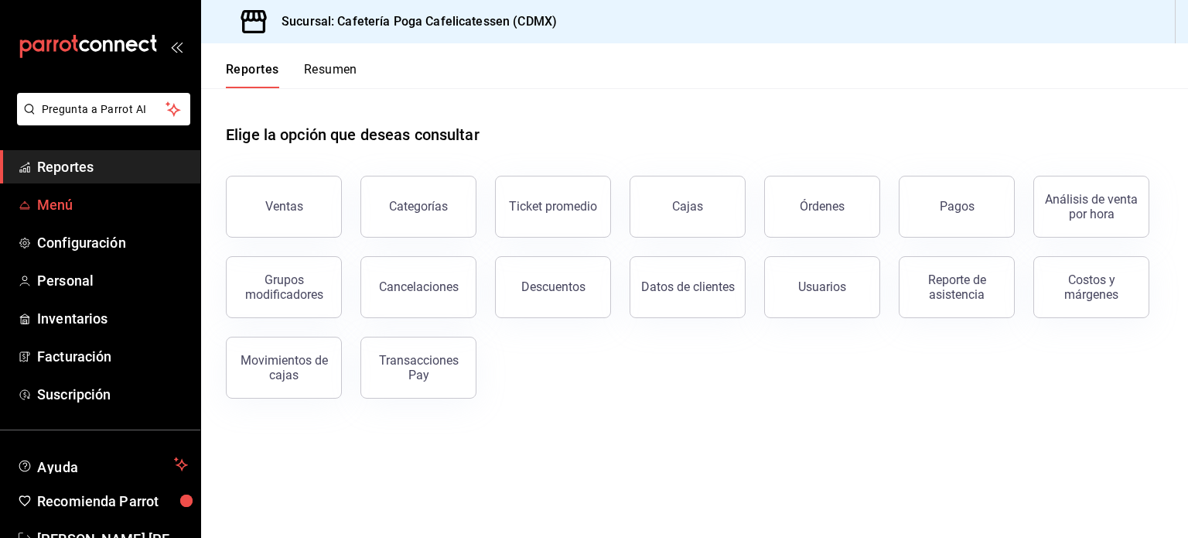
click at [69, 203] on span "Menú" at bounding box center [112, 204] width 151 height 21
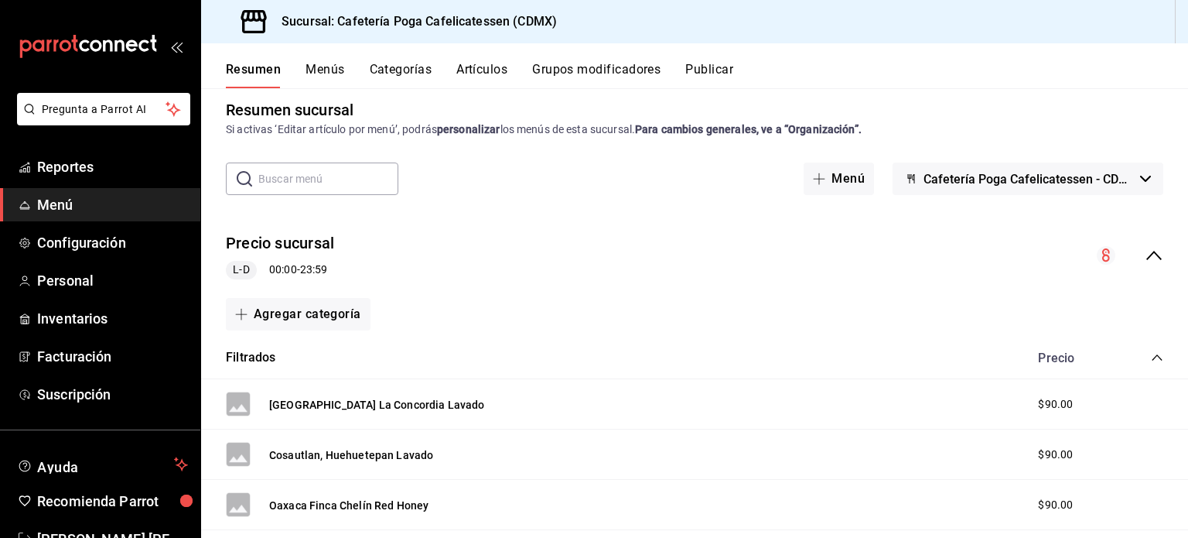
scroll to position [15, 0]
click at [321, 77] on button "Menús" at bounding box center [324, 75] width 39 height 26
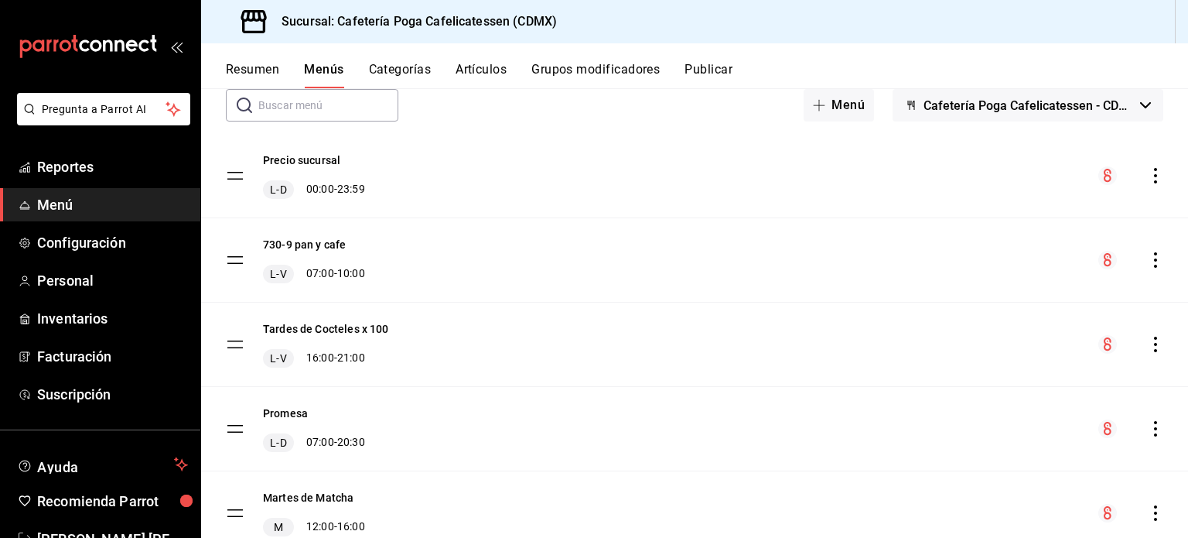
scroll to position [93, 0]
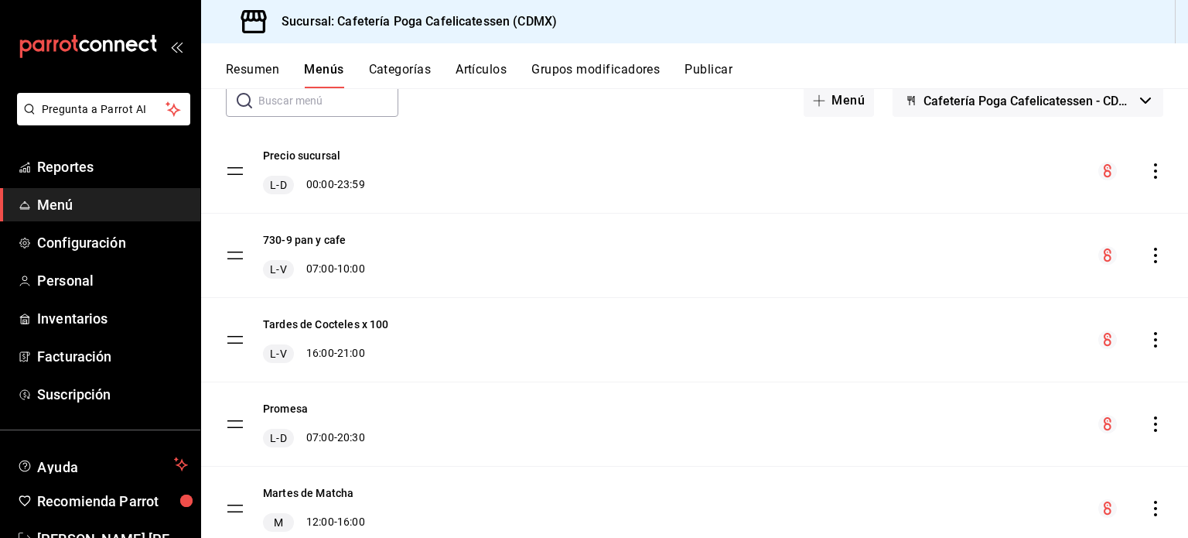
click at [1148, 256] on icon "actions" at bounding box center [1155, 254] width 15 height 15
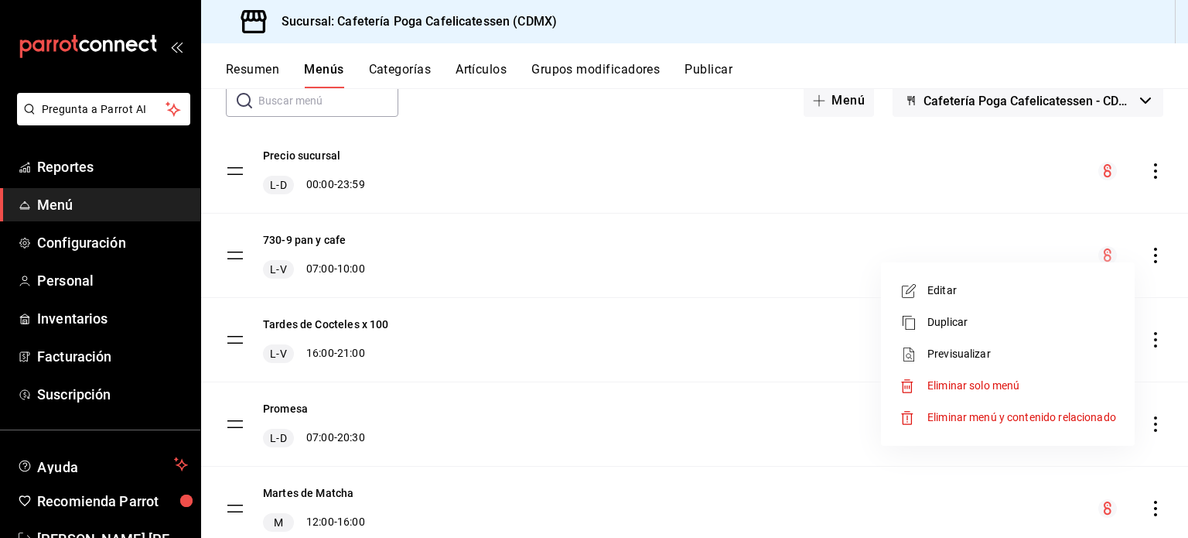
click at [947, 287] on span "Editar" at bounding box center [1021, 290] width 189 height 16
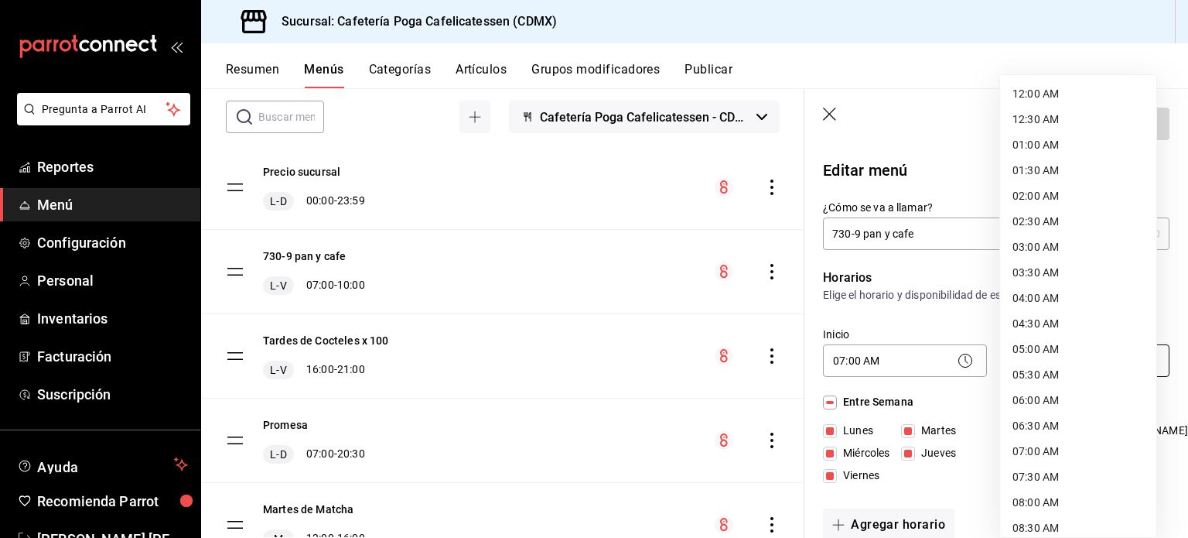
click at [1123, 357] on body "Pregunta a Parrot AI Reportes Menú Configuración Personal Inventarios Facturaci…" at bounding box center [594, 269] width 1188 height 538
click at [1029, 451] on li "13:00 PM" at bounding box center [1078, 448] width 156 height 26
type input "13:00"
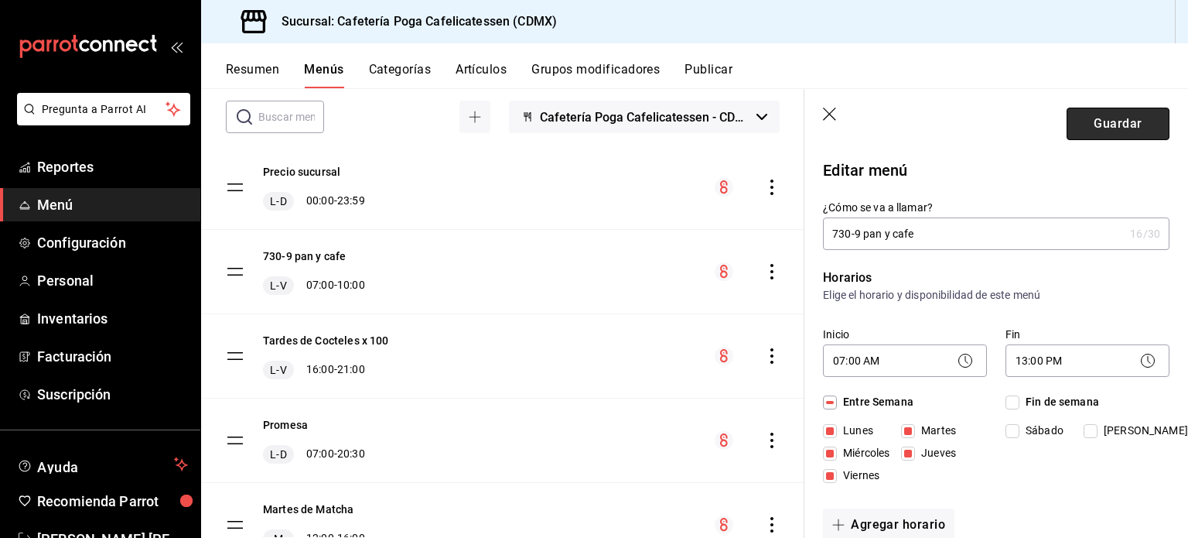
click at [1090, 123] on button "Guardar" at bounding box center [1117, 124] width 103 height 32
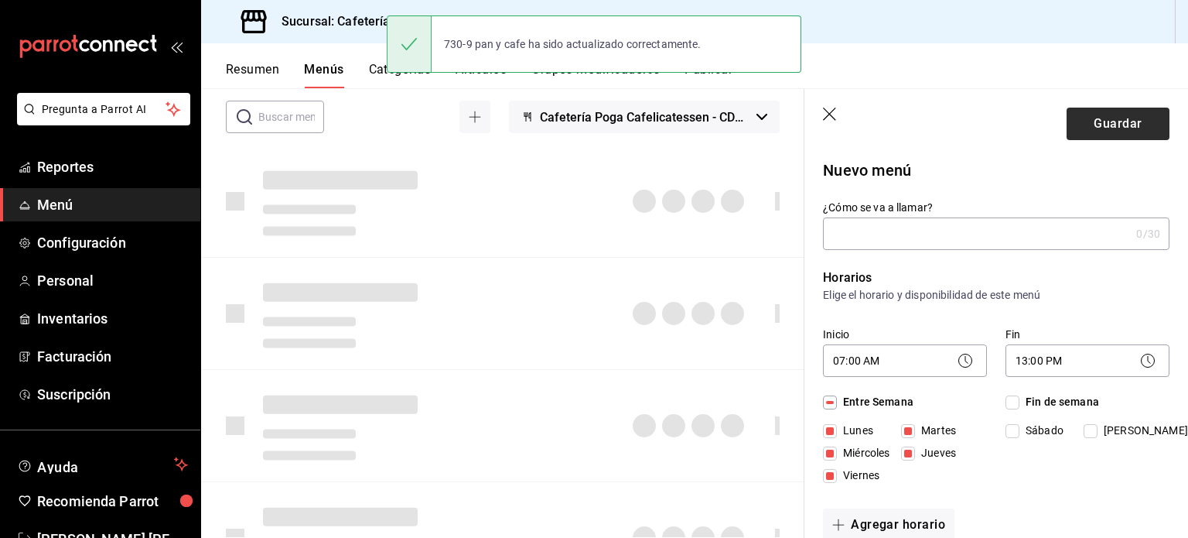
checkbox input "false"
type input "1755540756895"
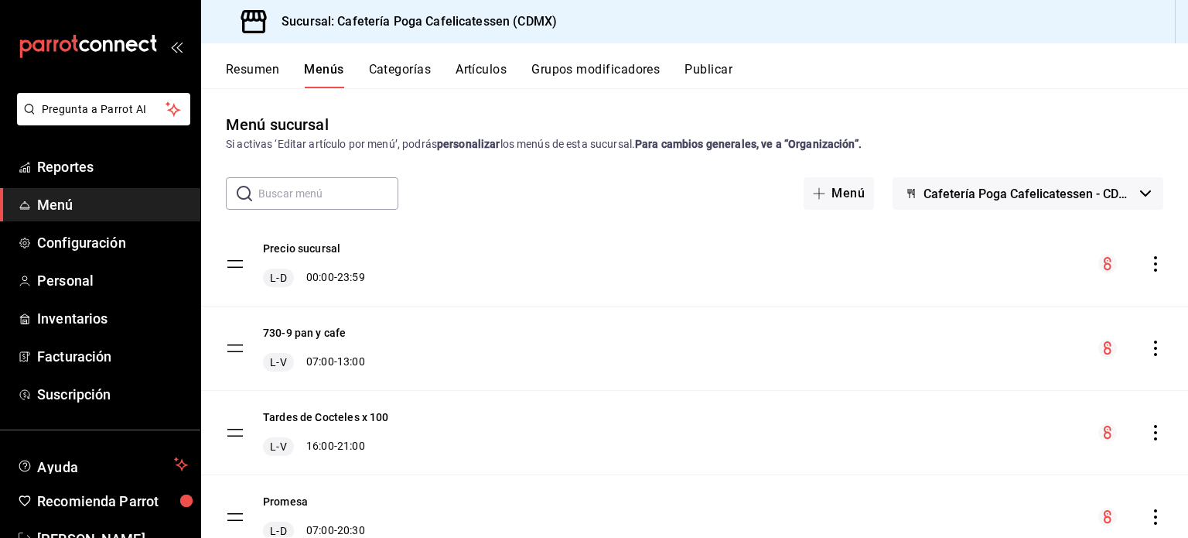
click at [247, 70] on button "Resumen" at bounding box center [252, 75] width 53 height 26
